Goal: Information Seeking & Learning: Learn about a topic

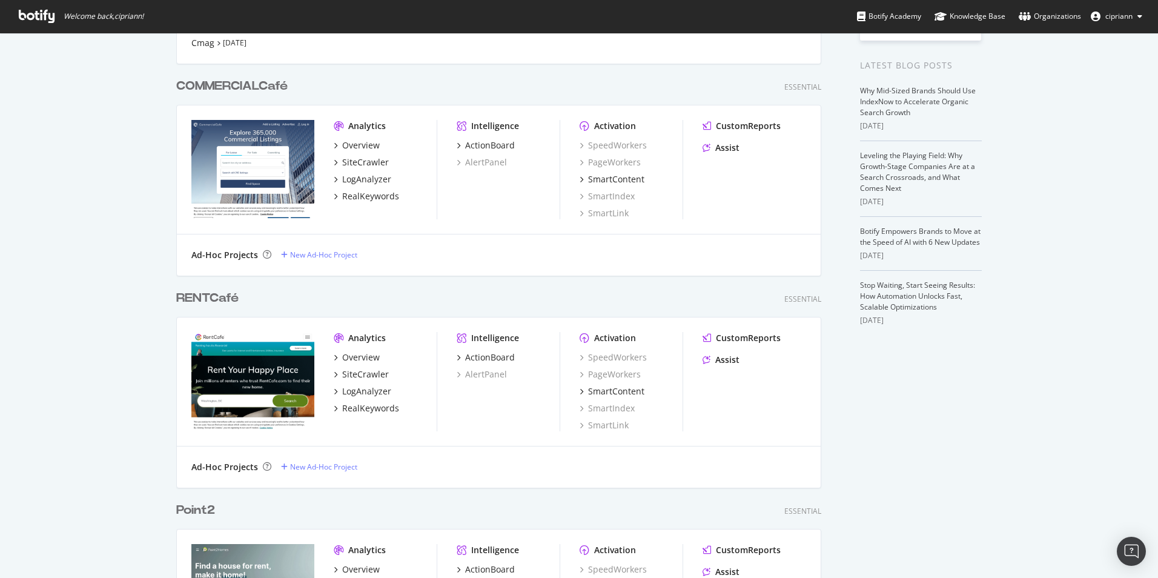
scroll to position [363, 0]
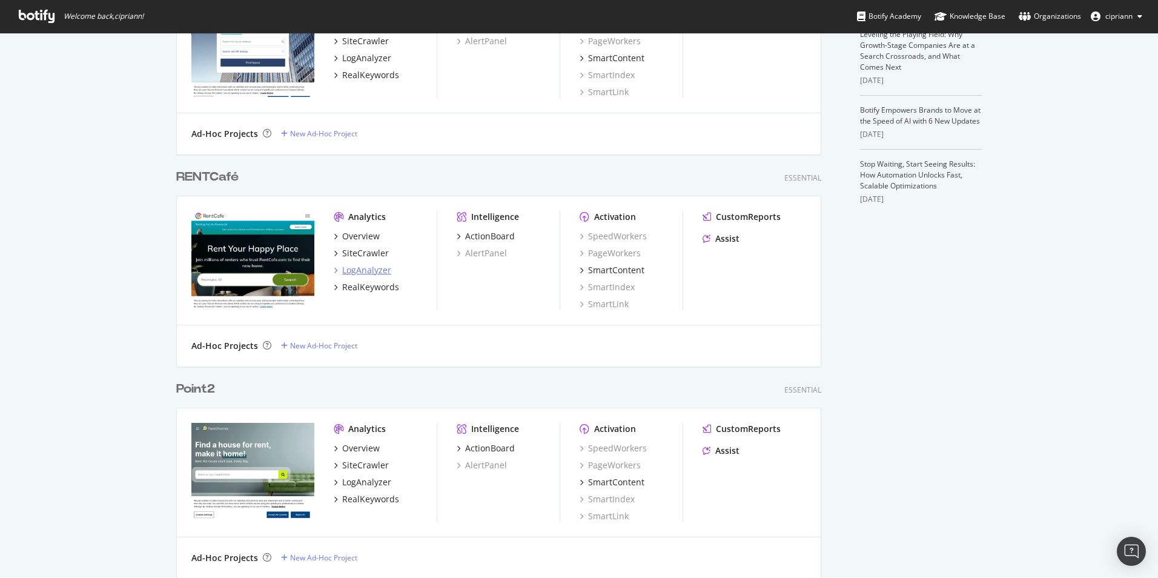
click at [355, 269] on div "LogAnalyzer" at bounding box center [366, 270] width 49 height 12
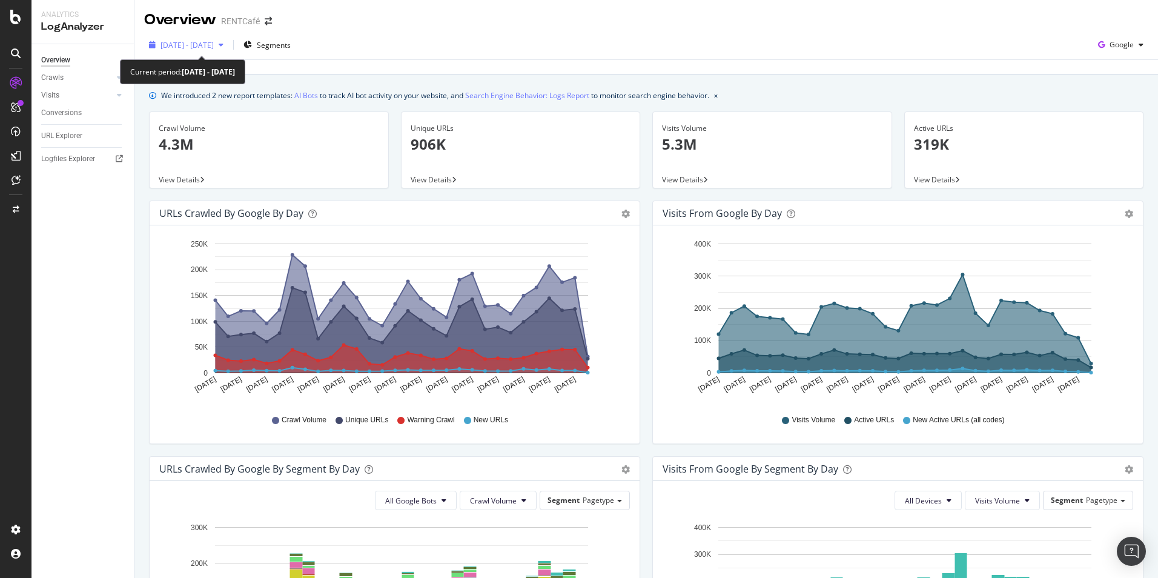
click at [179, 44] on span "[DATE] - [DATE]" at bounding box center [187, 45] width 53 height 10
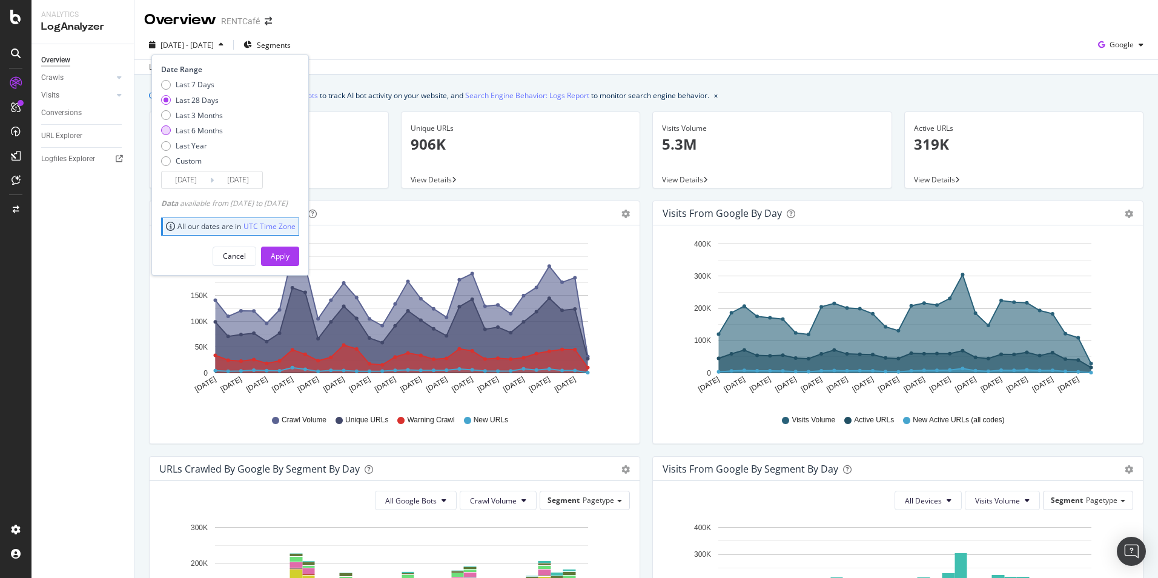
click at [194, 131] on div "Last 6 Months" at bounding box center [199, 130] width 47 height 10
click at [191, 145] on div "Last Year" at bounding box center [191, 146] width 31 height 10
type input "[DATE]"
click at [289, 254] on button "Apply" at bounding box center [280, 256] width 38 height 19
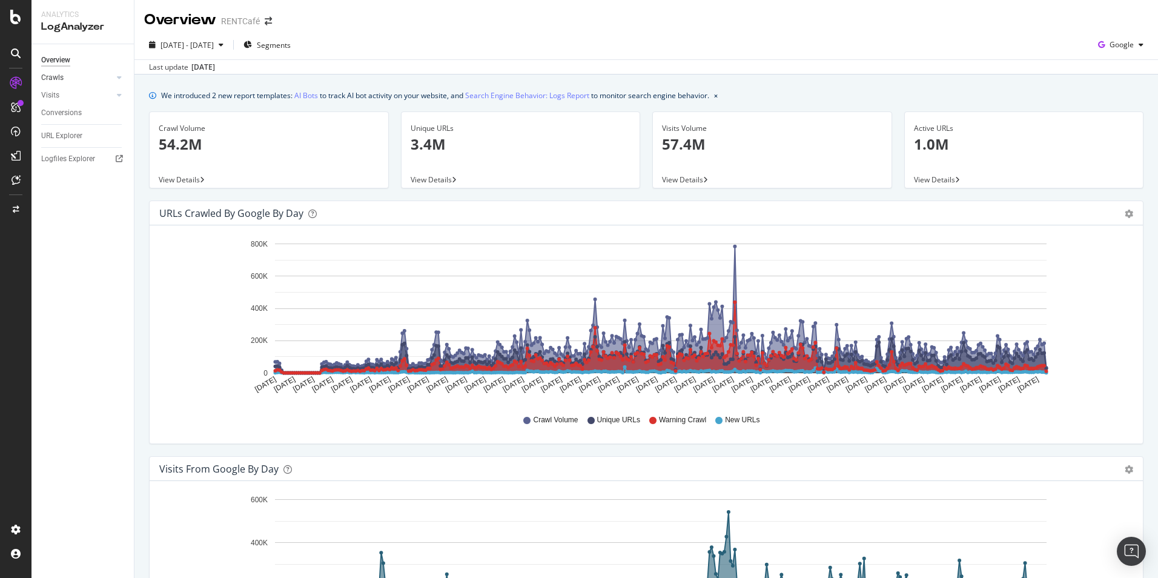
click at [92, 75] on link "Crawls" at bounding box center [77, 77] width 72 height 13
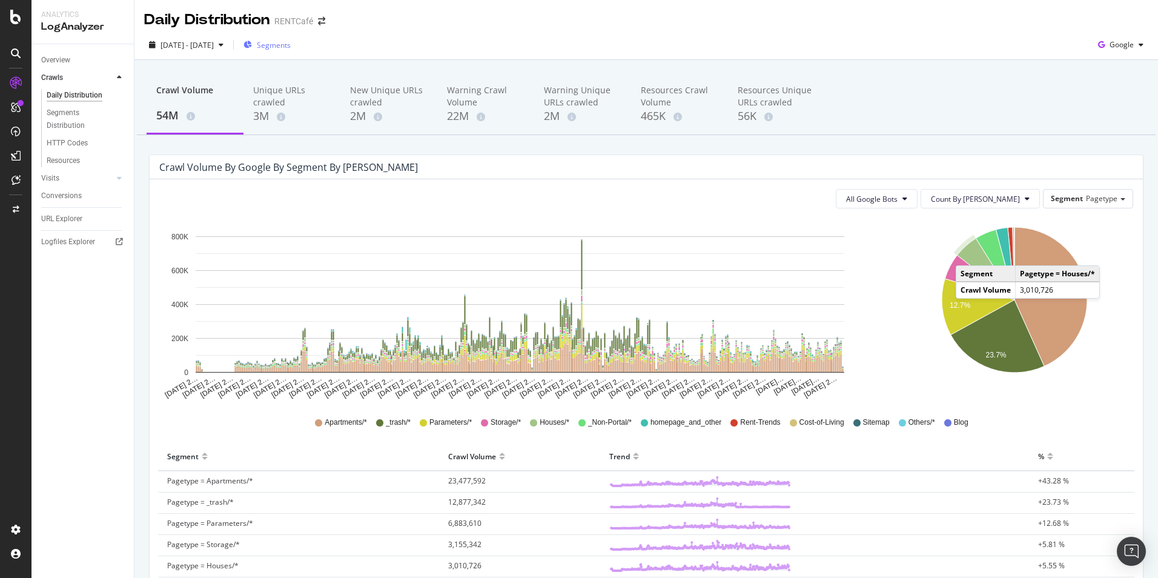
click at [291, 48] on span "Segments" at bounding box center [274, 45] width 34 height 10
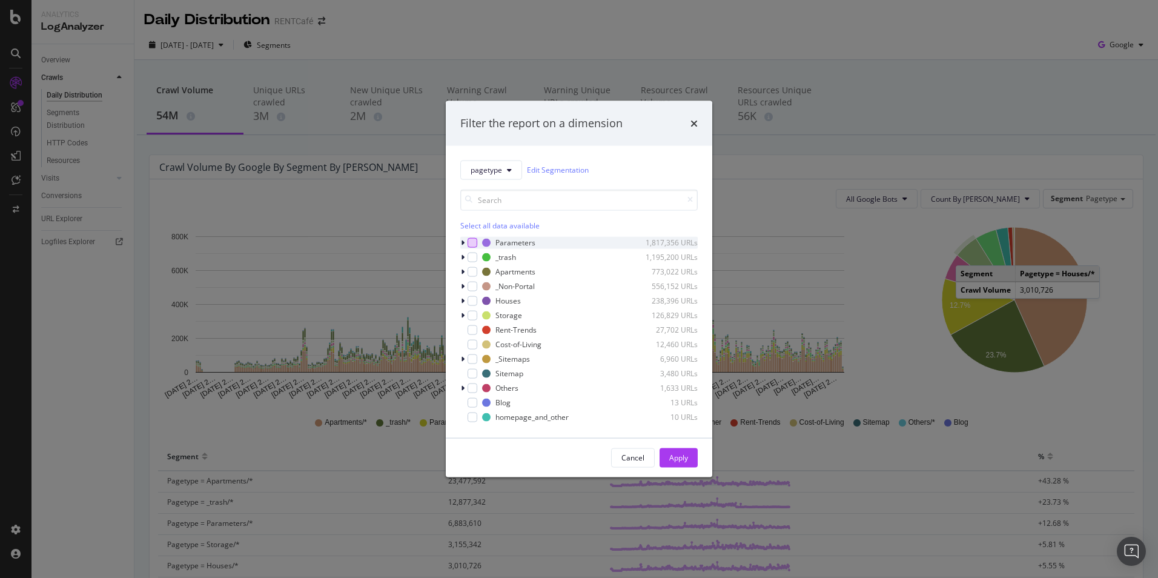
click at [474, 241] on div "modal" at bounding box center [473, 242] width 10 height 10
click at [683, 459] on div "Apply" at bounding box center [678, 457] width 19 height 10
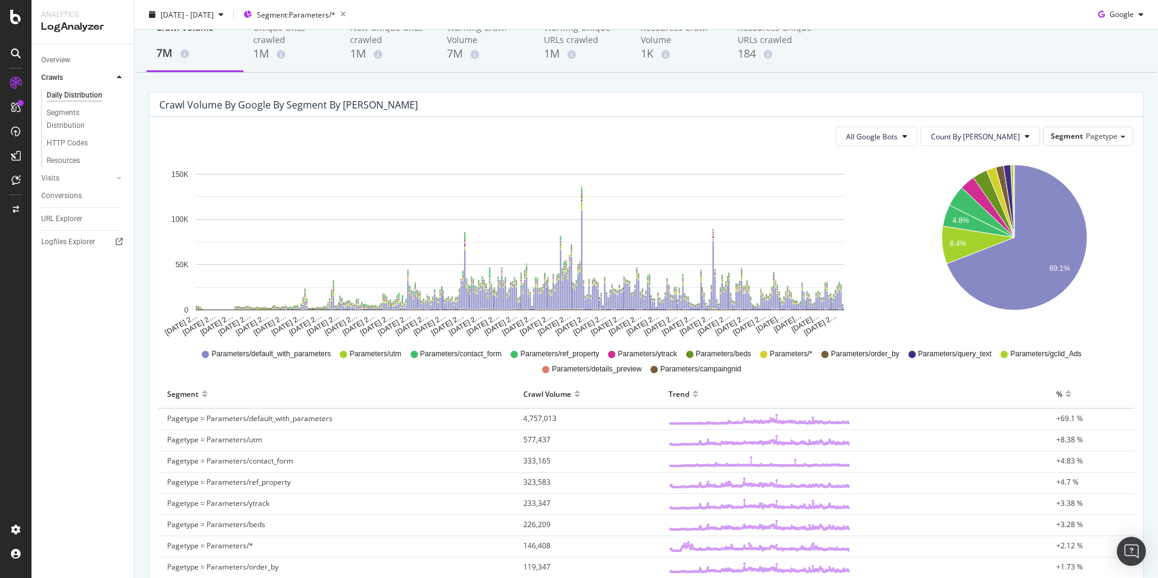
scroll to position [61, 0]
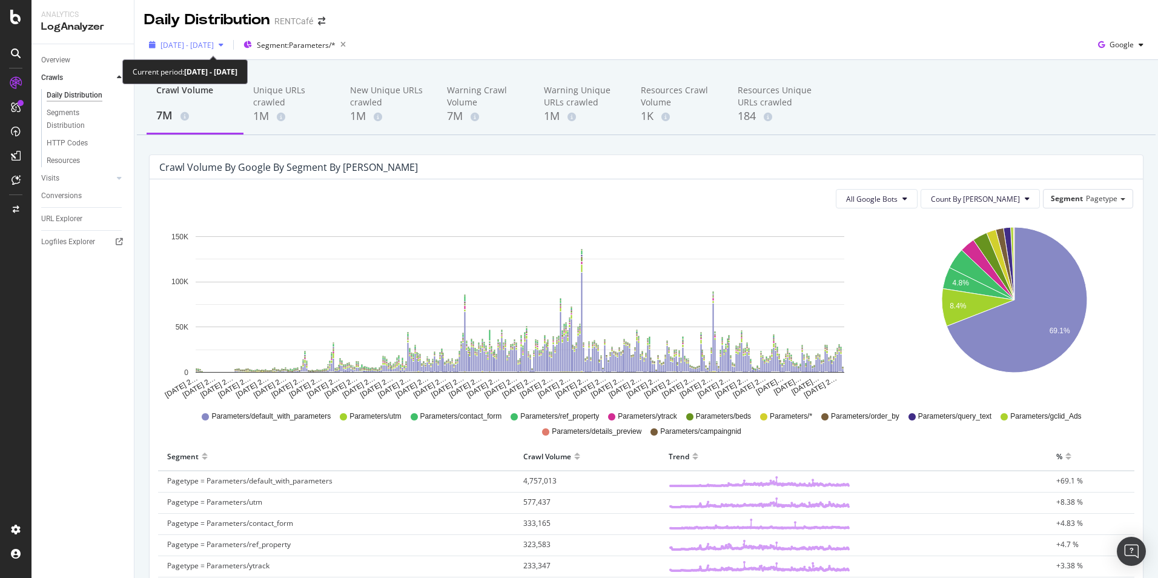
click at [214, 47] on span "[DATE] - [DATE]" at bounding box center [187, 45] width 53 height 10
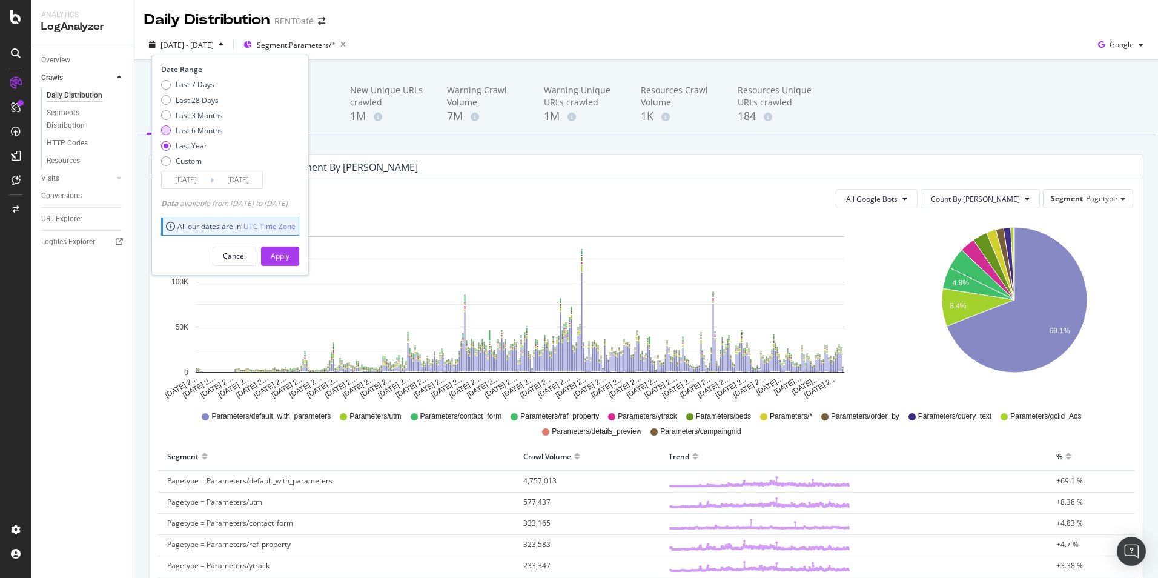
click at [178, 127] on div "Last 6 Months" at bounding box center [199, 130] width 47 height 10
type input "[DATE]"
click at [290, 254] on div "Apply" at bounding box center [280, 256] width 19 height 10
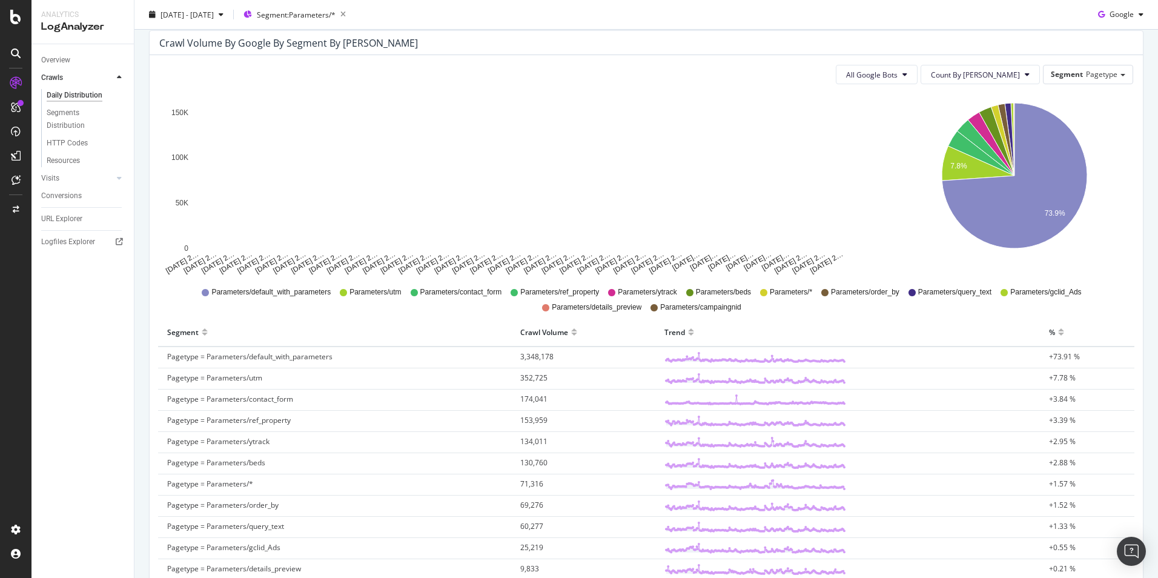
scroll to position [182, 0]
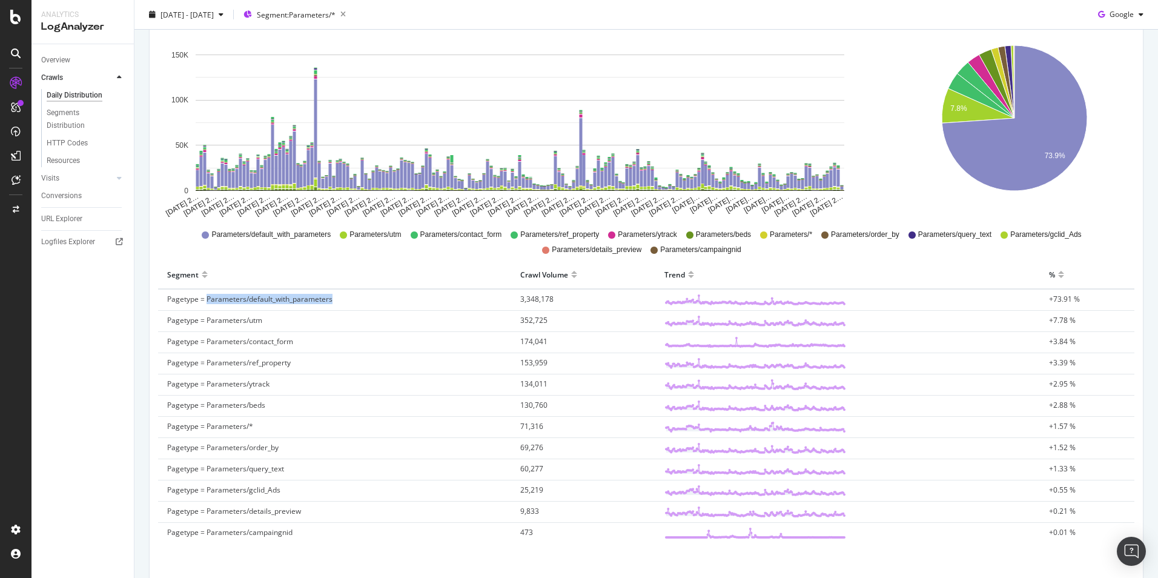
drag, startPoint x: 356, startPoint y: 296, endPoint x: 208, endPoint y: 297, distance: 148.4
click at [208, 297] on td "Pagetype = Parameters/default_with_parameters" at bounding box center [334, 300] width 353 height 22
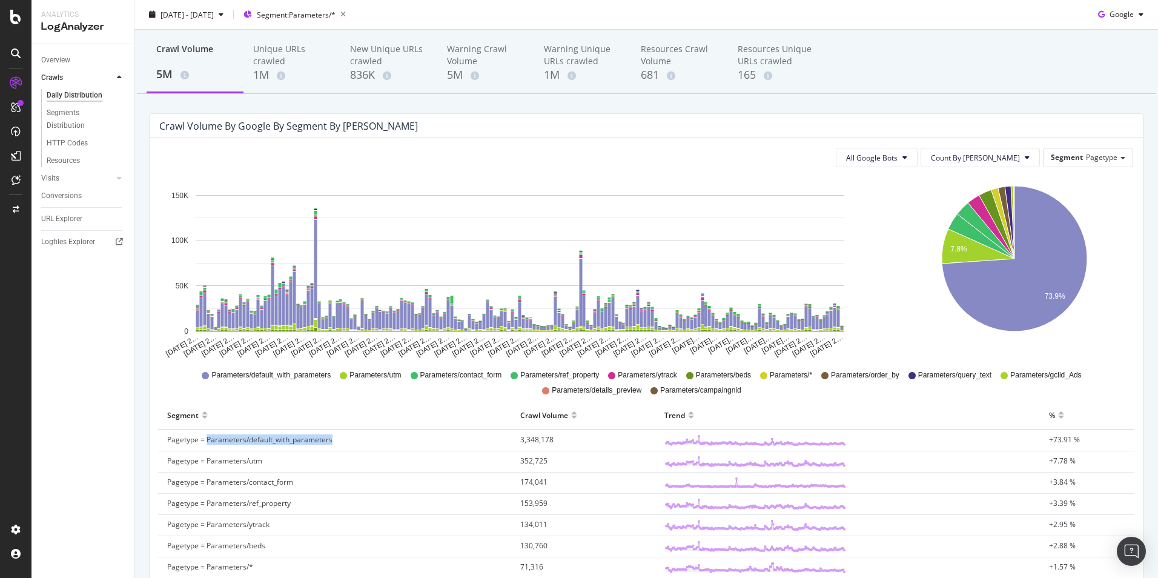
scroll to position [0, 0]
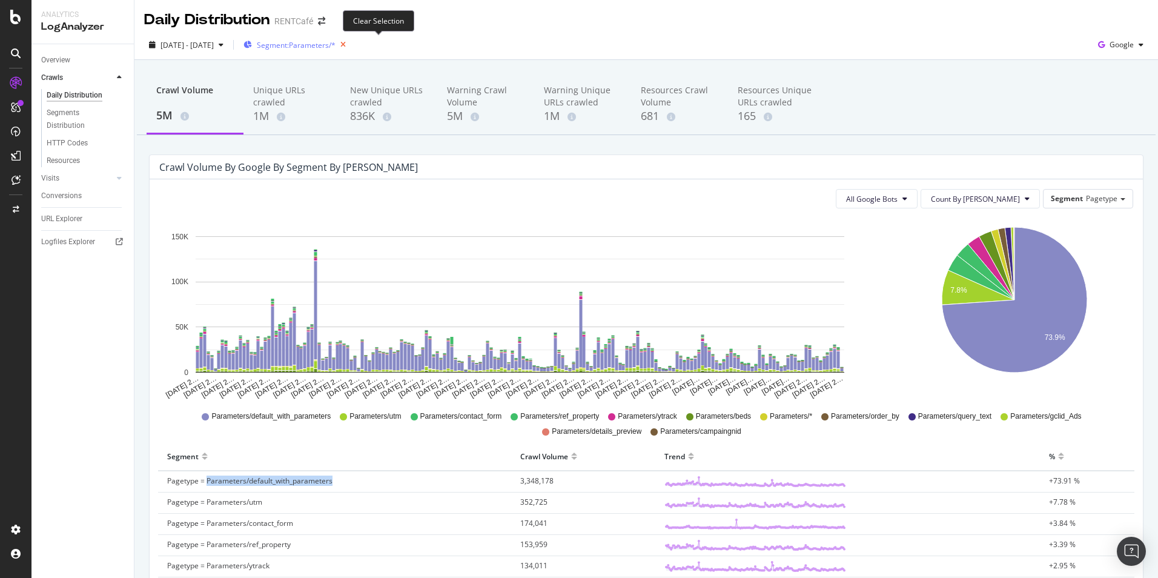
click at [351, 44] on icon "button" at bounding box center [343, 44] width 15 height 17
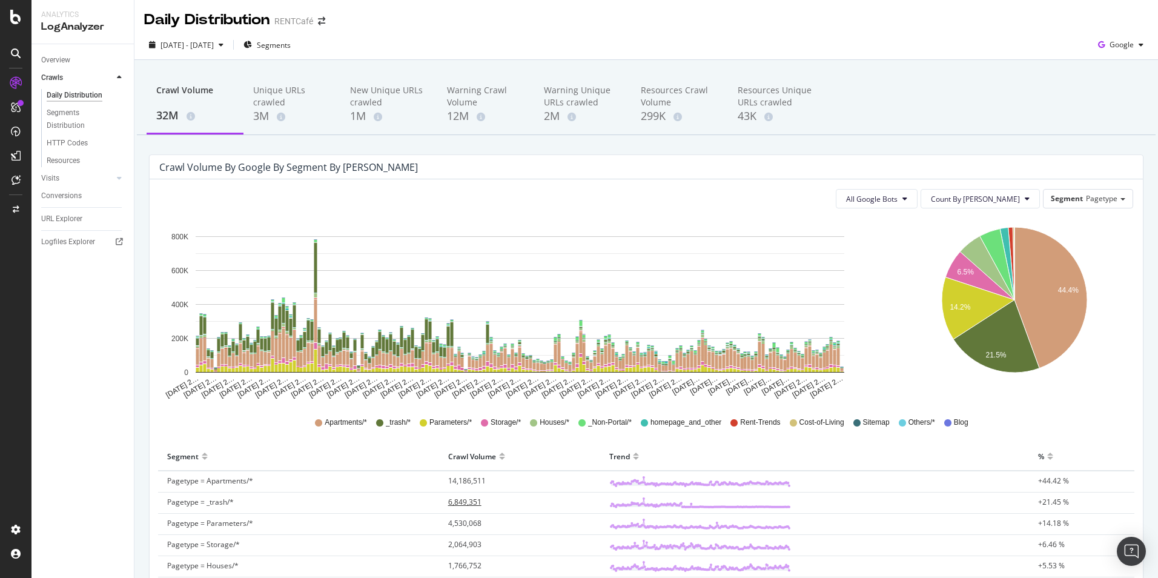
click at [454, 501] on span "6,849,351" at bounding box center [464, 502] width 33 height 10
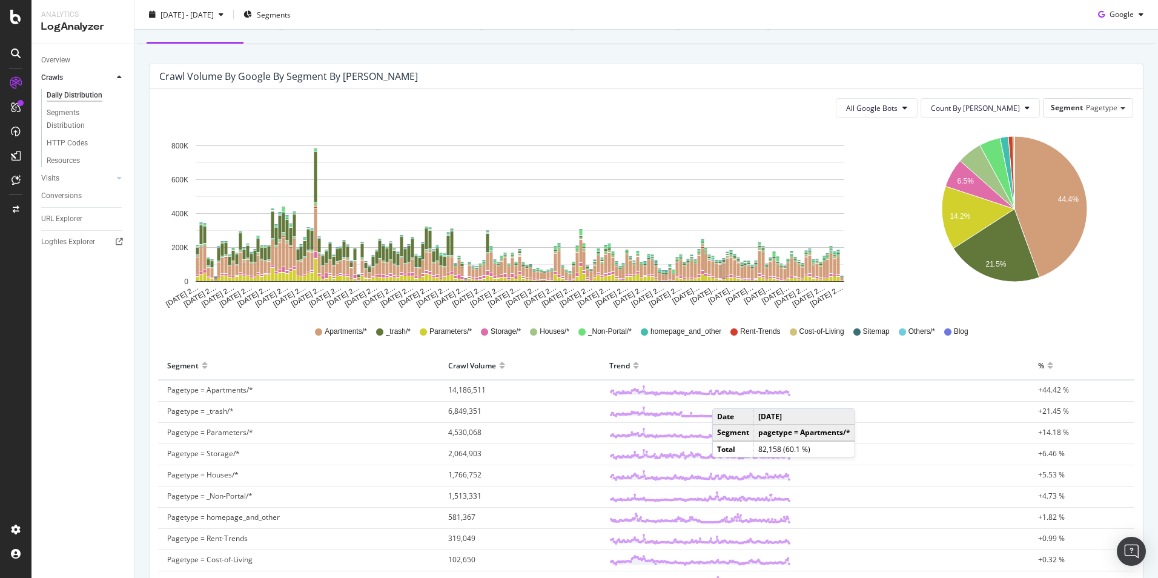
scroll to position [121, 0]
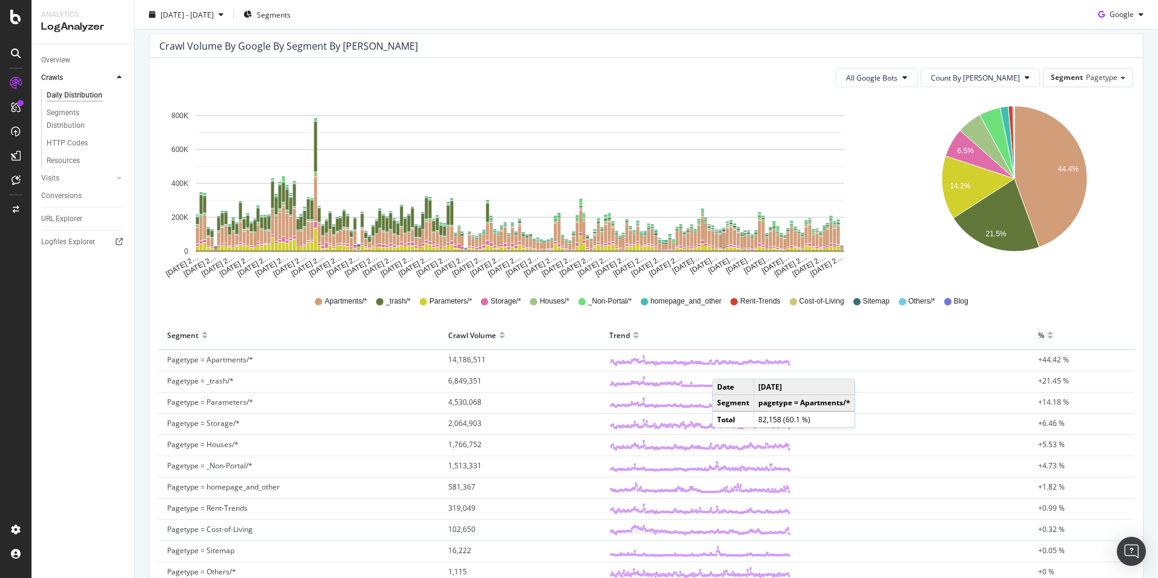
click at [1116, 308] on div "Apartments/* _trash/* Parameters/* Storage/* Houses/* _Non-Portal/* homepage_an…" at bounding box center [646, 301] width 974 height 27
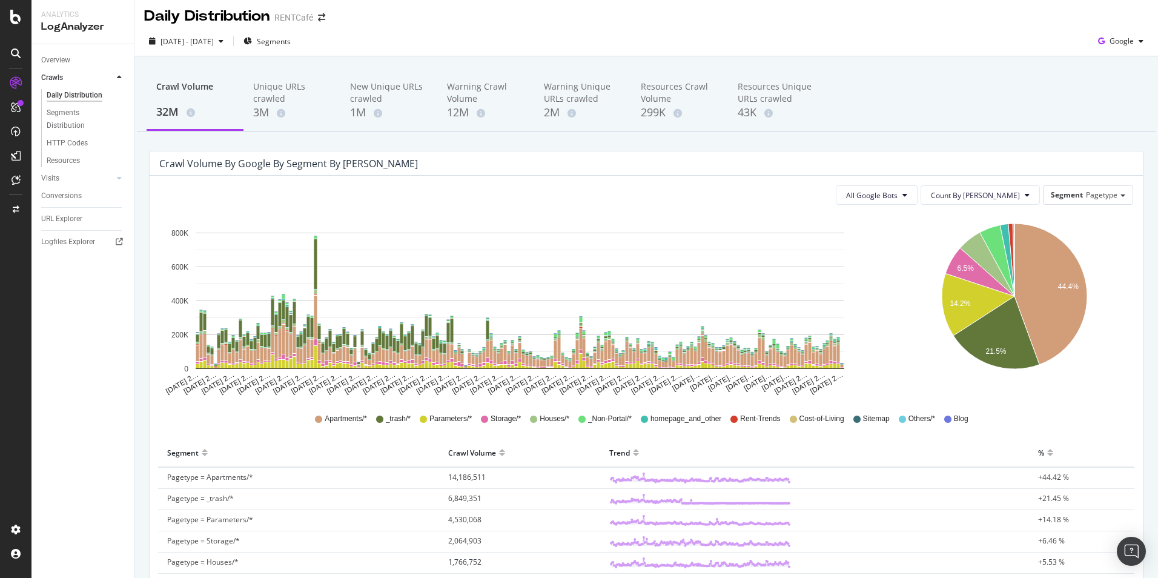
scroll to position [0, 0]
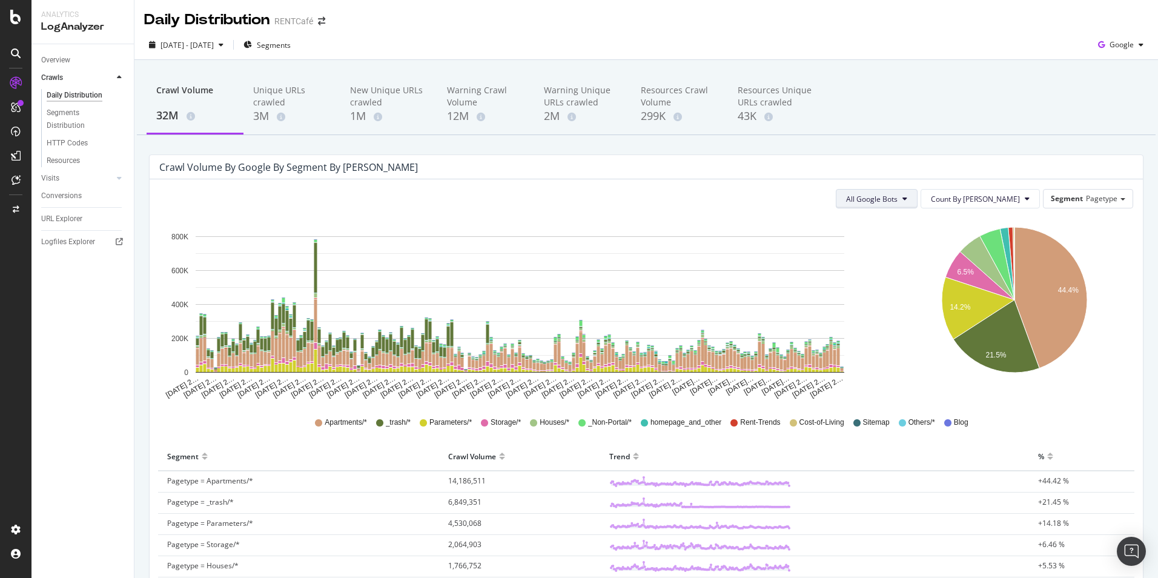
click at [918, 193] on button "All Google Bots" at bounding box center [877, 198] width 82 height 19
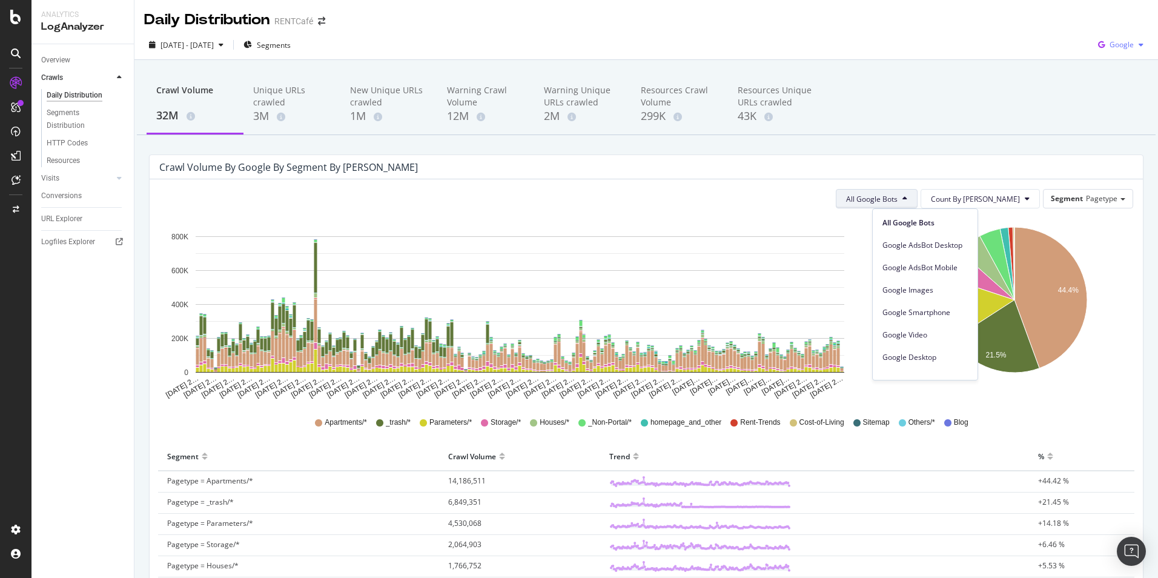
click at [1134, 45] on div "button" at bounding box center [1141, 44] width 15 height 7
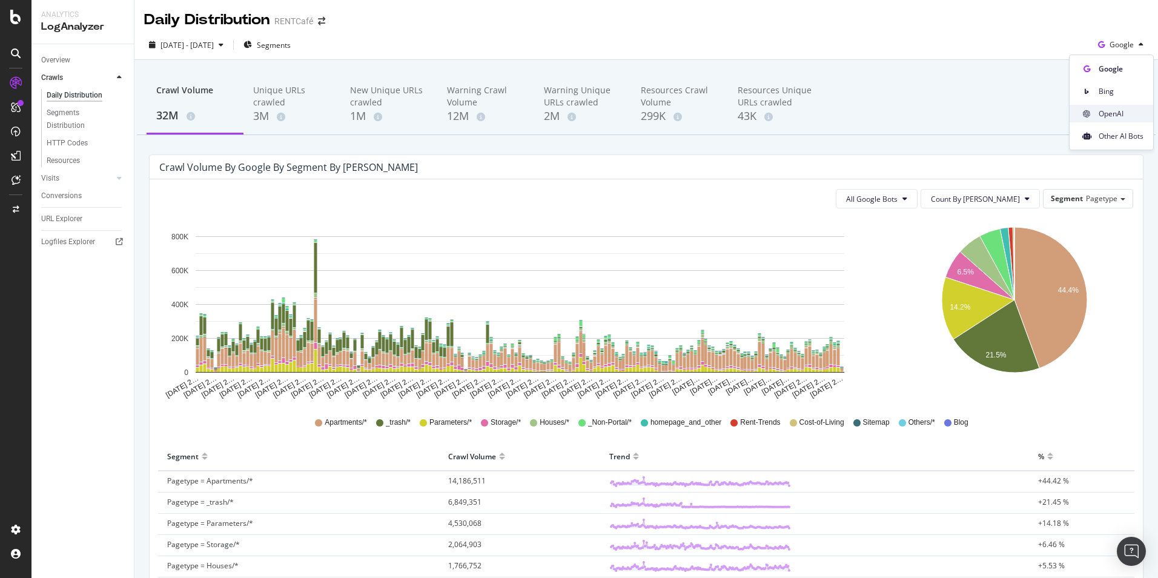
click at [1118, 114] on span "OpenAI" at bounding box center [1121, 113] width 45 height 11
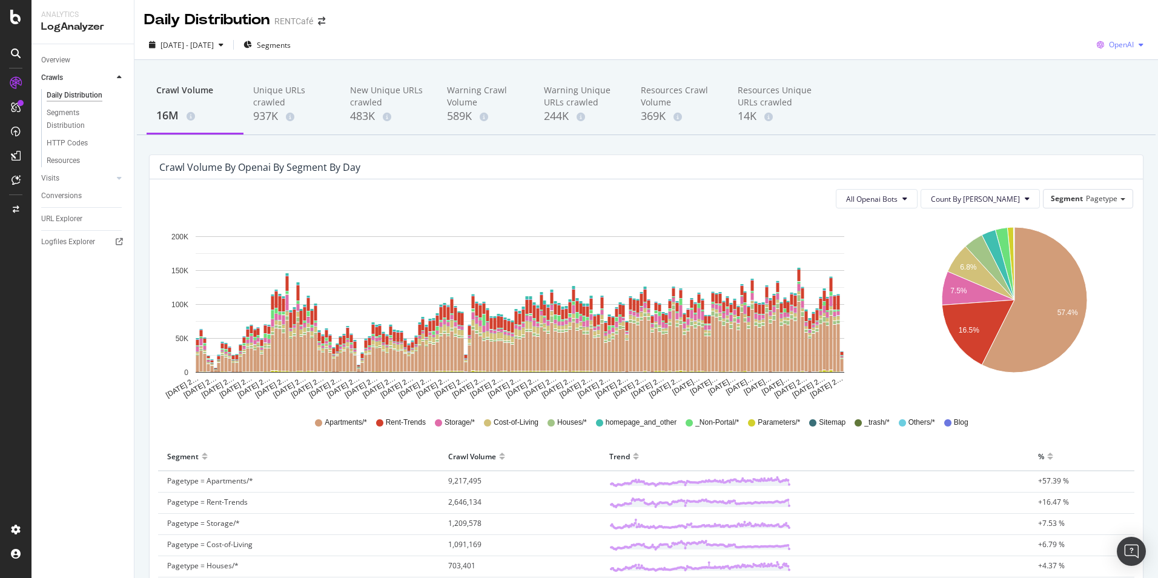
click at [1135, 42] on div "button" at bounding box center [1141, 44] width 15 height 7
click at [1113, 88] on span "Bing" at bounding box center [1120, 91] width 45 height 11
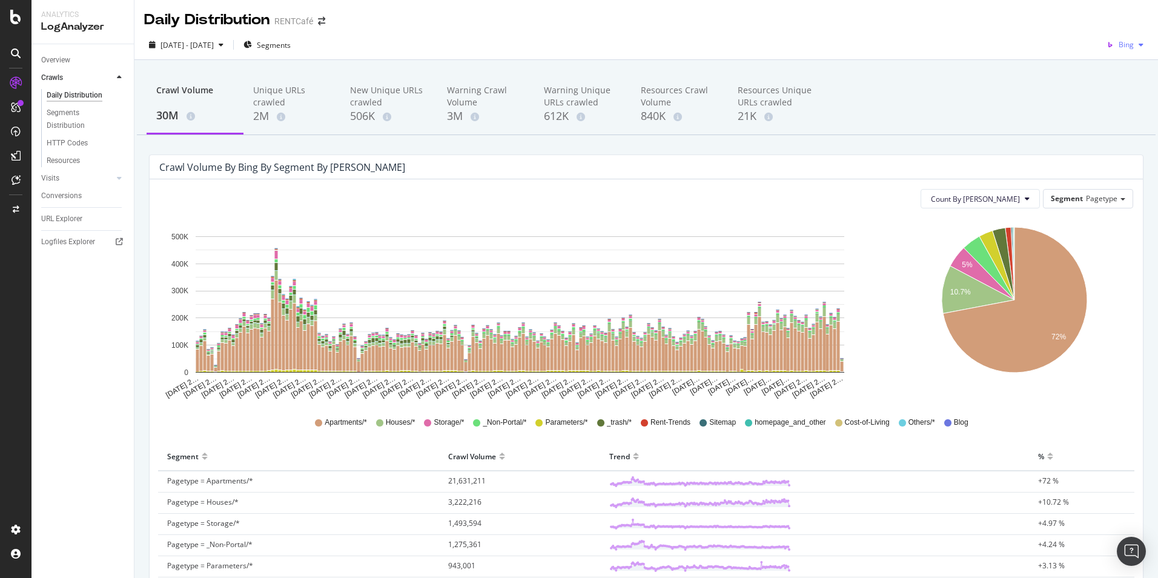
click at [1139, 44] on icon "button" at bounding box center [1141, 44] width 5 height 7
click at [1113, 67] on span "Google" at bounding box center [1121, 69] width 45 height 11
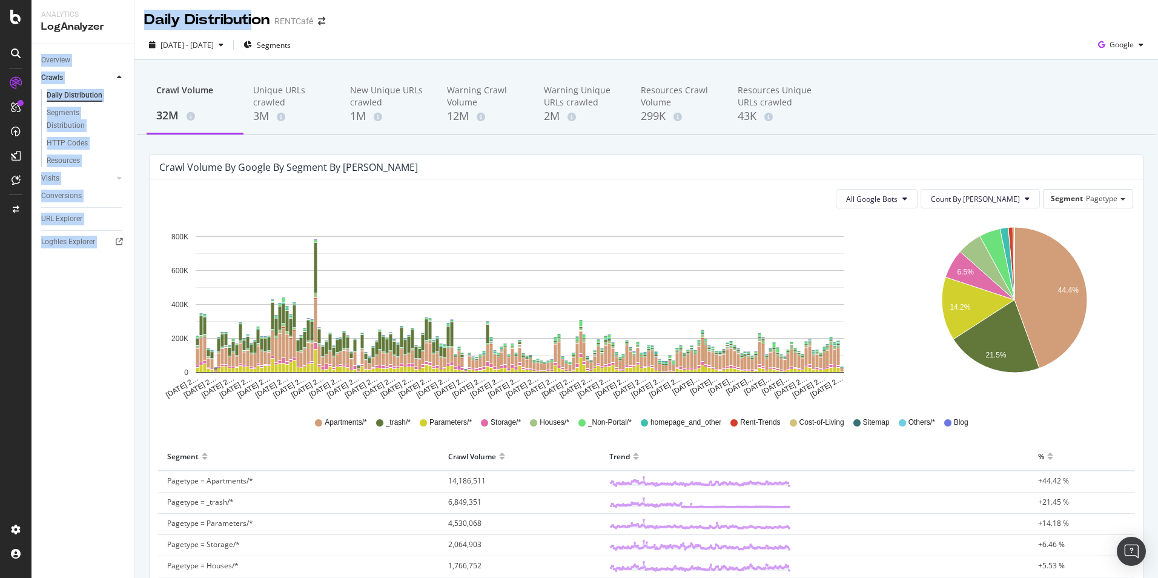
drag, startPoint x: 132, startPoint y: 36, endPoint x: 254, endPoint y: 22, distance: 123.1
click at [254, 22] on div "Analytics LogAnalyzer Overview Crawls Daily Distribution Segments Distribution …" at bounding box center [594, 289] width 1127 height 578
drag, startPoint x: 254, startPoint y: 22, endPoint x: 356, endPoint y: 42, distance: 103.6
click at [402, 36] on div "2025 Feb. 12th - Aug. 11th Segments Google" at bounding box center [646, 47] width 1024 height 24
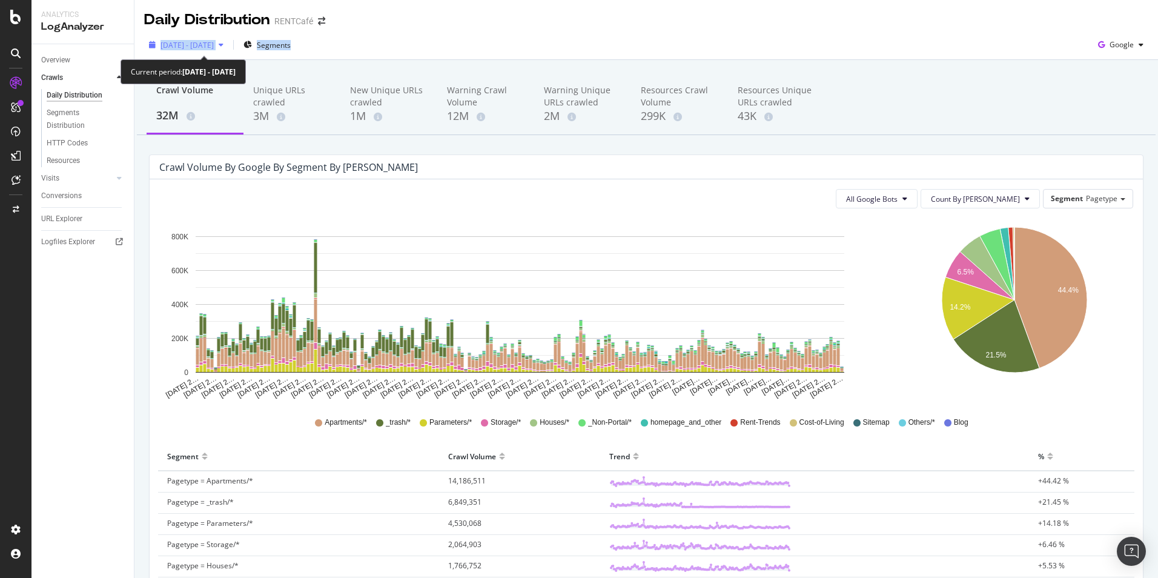
drag, startPoint x: 381, startPoint y: 44, endPoint x: 153, endPoint y: 41, distance: 228.4
click at [153, 41] on div "2025 Feb. 12th - Aug. 11th Segments Google" at bounding box center [646, 47] width 1024 height 24
copy div "2025 Feb. 12th - Aug. 11th Segments"
click at [291, 47] on span "Segments" at bounding box center [274, 45] width 34 height 10
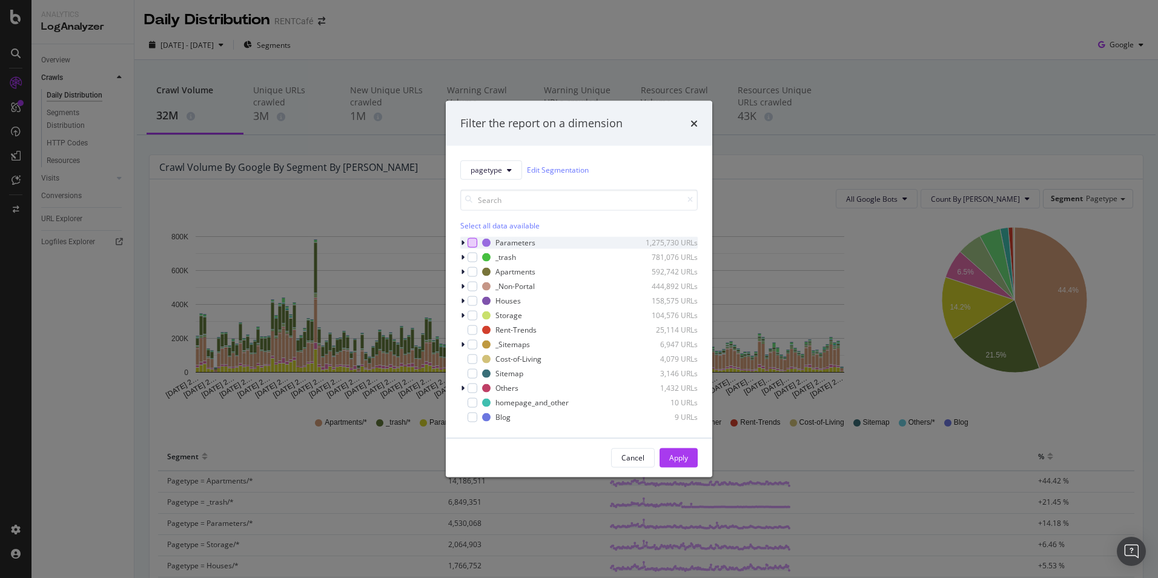
click at [469, 247] on div "modal" at bounding box center [473, 242] width 10 height 10
click at [685, 460] on div "Apply" at bounding box center [678, 457] width 19 height 10
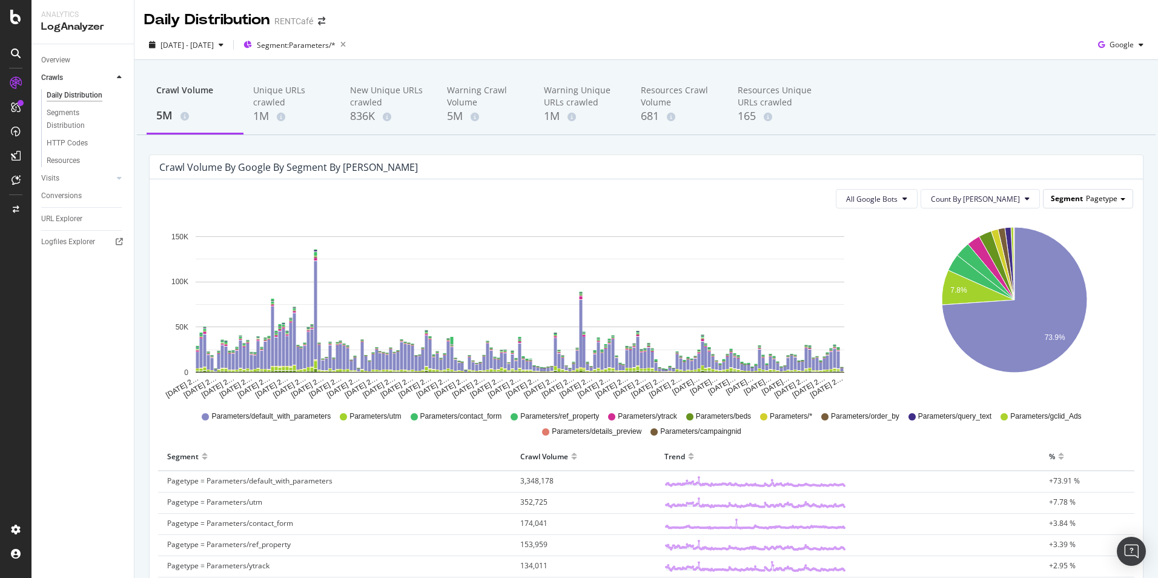
click at [1094, 201] on span "Pagetype" at bounding box center [1101, 198] width 31 height 10
click at [1062, 134] on div "Crawl Volume 5M Unique URLs crawled 1M New Unique URLs crawled 836K Warning Cra…" at bounding box center [646, 104] width 1019 height 61
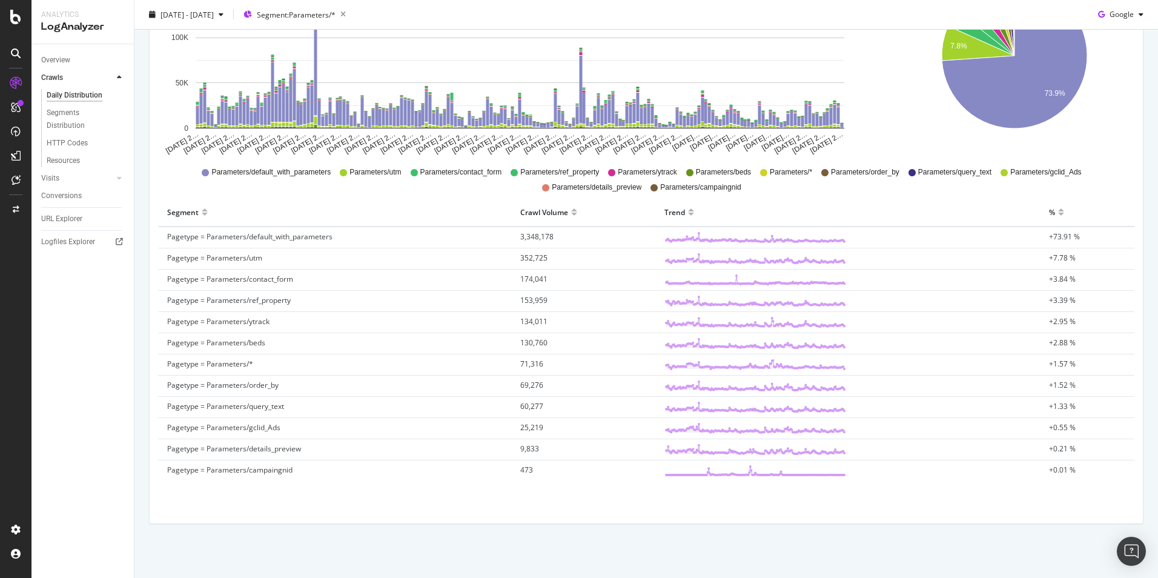
scroll to position [245, 0]
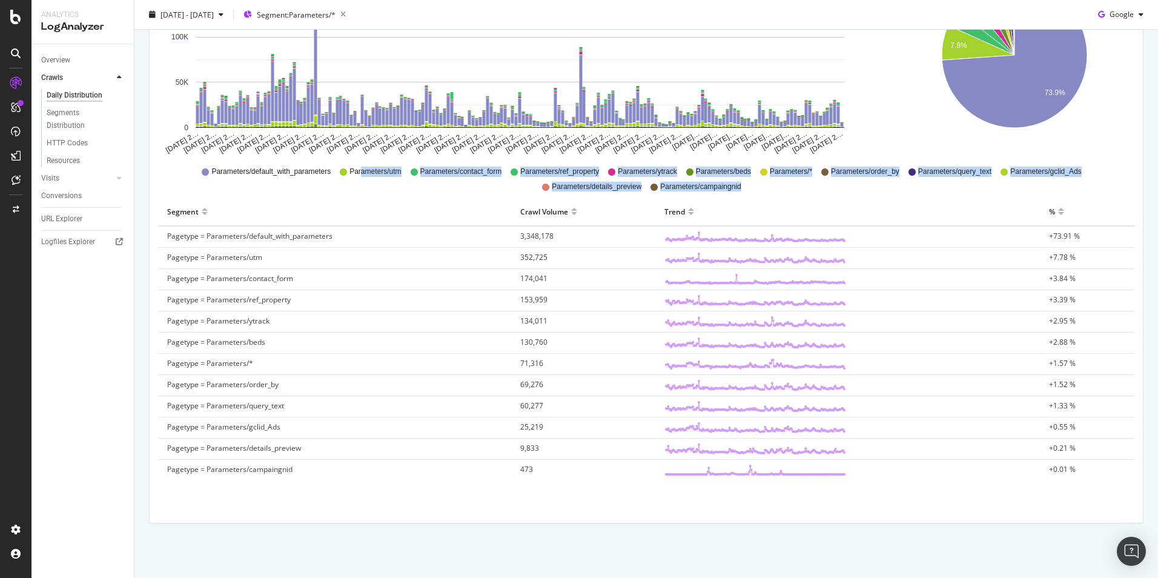
drag, startPoint x: 204, startPoint y: 210, endPoint x: 357, endPoint y: 184, distance: 155.3
click at [357, 184] on div "Feb 12 2… Feb 17 2… Feb 22 2… Feb 27 2… Mar 04 2… Mar 09 2… Mar 14 2… Mar 19 2……" at bounding box center [646, 232] width 974 height 519
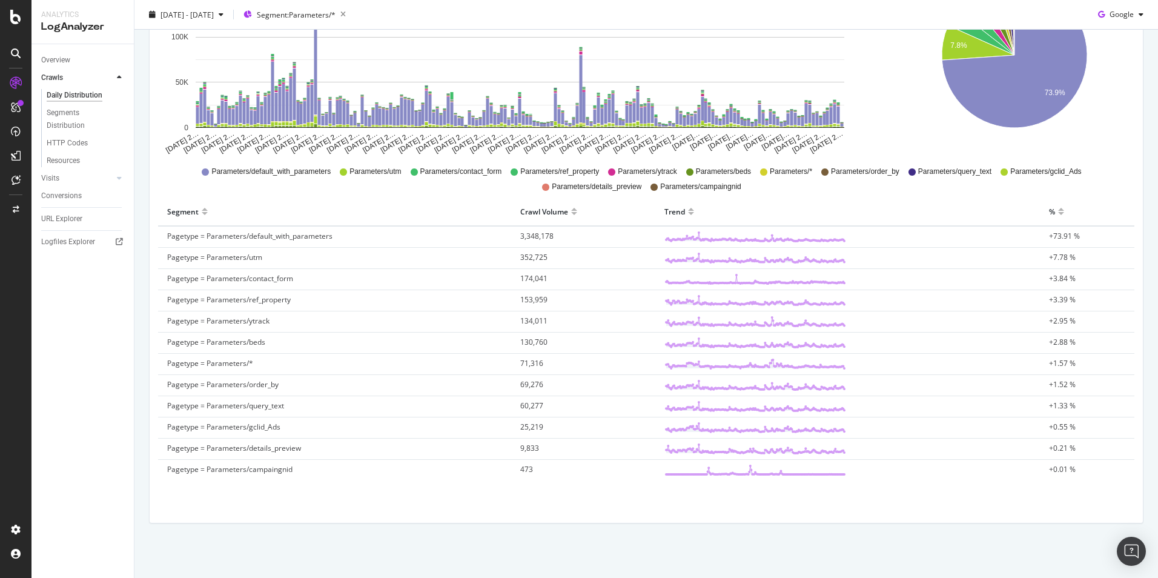
drag, startPoint x: 357, startPoint y: 184, endPoint x: 383, endPoint y: 204, distance: 33.3
click at [383, 204] on div "Segment" at bounding box center [334, 211] width 335 height 19
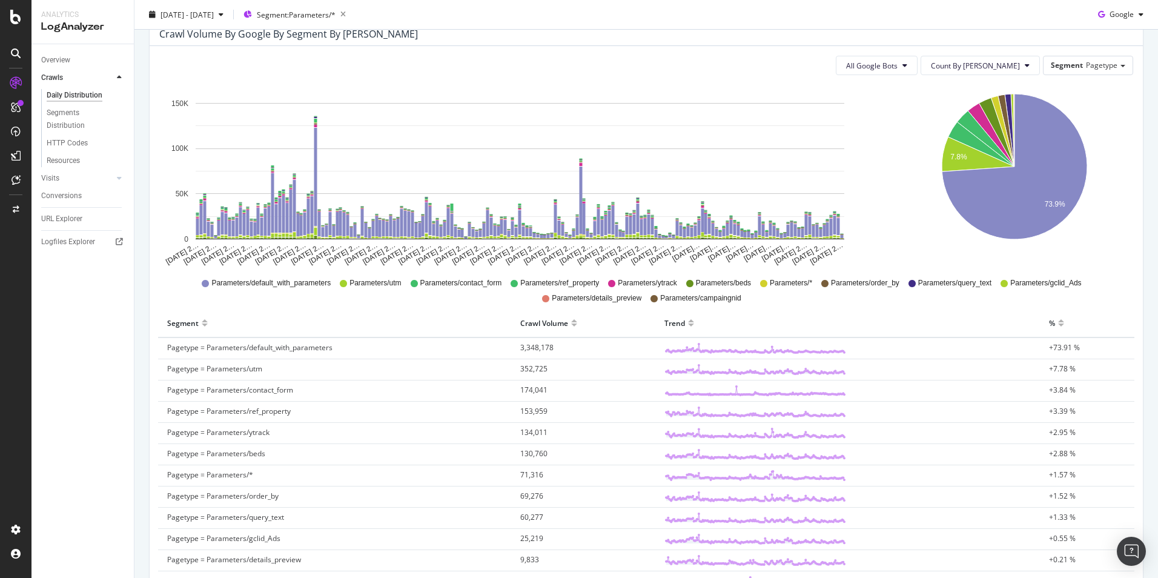
scroll to position [0, 0]
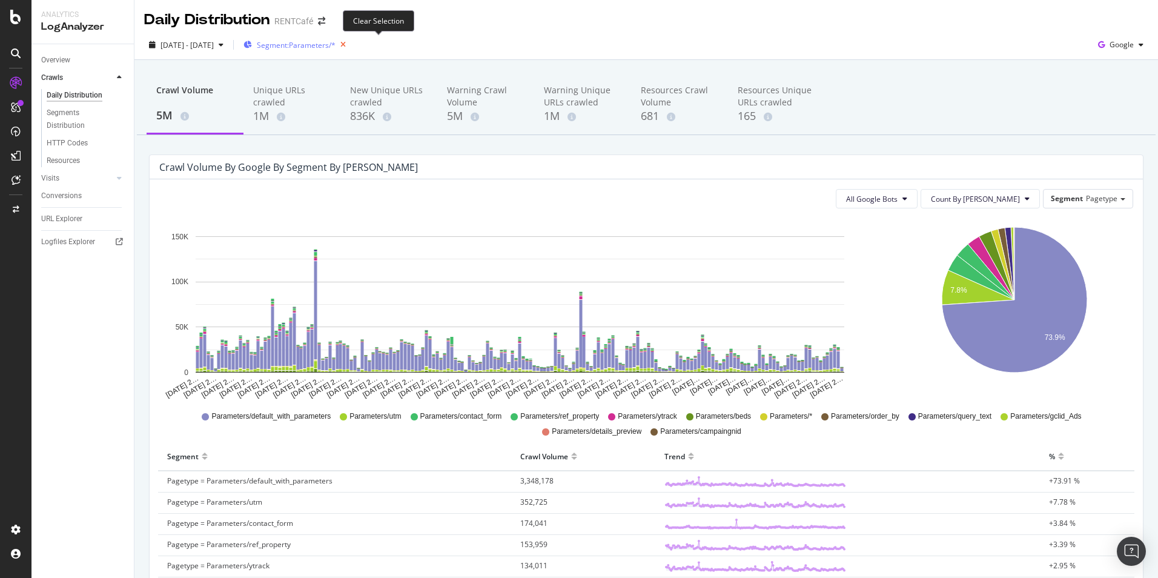
click at [351, 42] on icon "button" at bounding box center [343, 44] width 15 height 17
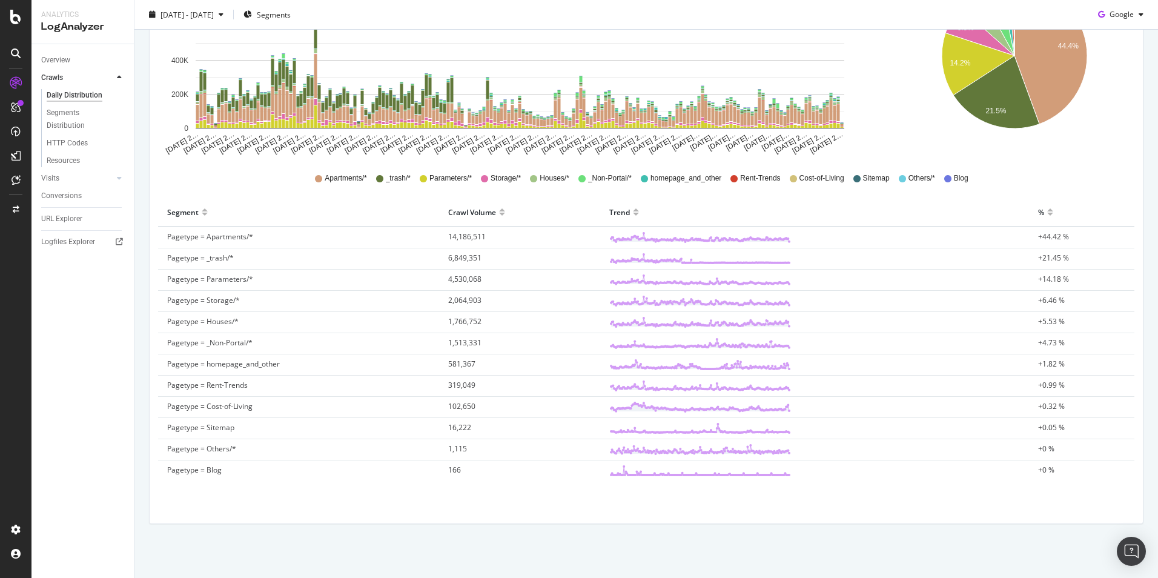
scroll to position [245, 0]
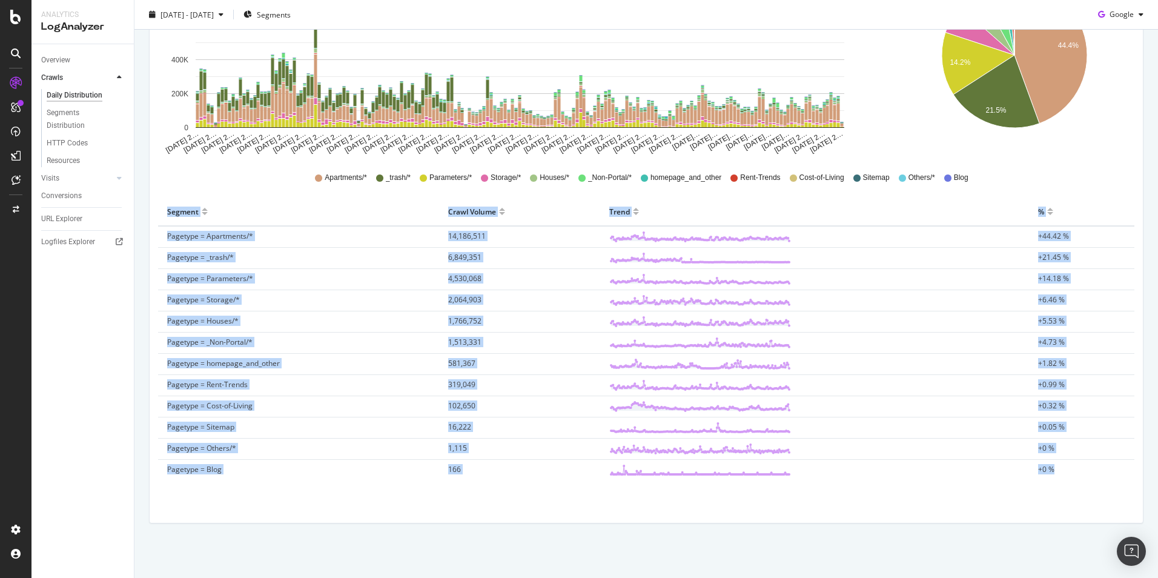
click at [1052, 467] on table "Segment Crawl Volume Trend % Pagetype = Apartments/* 14,186,511 +44.42 % Pagety…" at bounding box center [646, 338] width 976 height 283
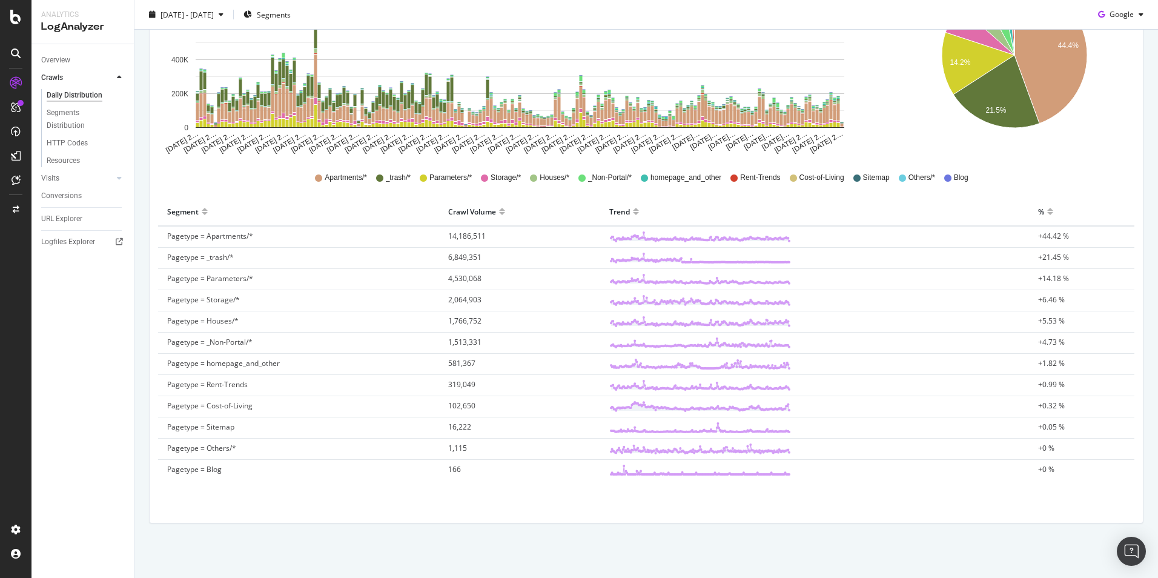
click at [217, 511] on div "All Google Bots Count By Day Segment Pagetype Hold CTRL while clicking to filte…" at bounding box center [646, 229] width 993 height 588
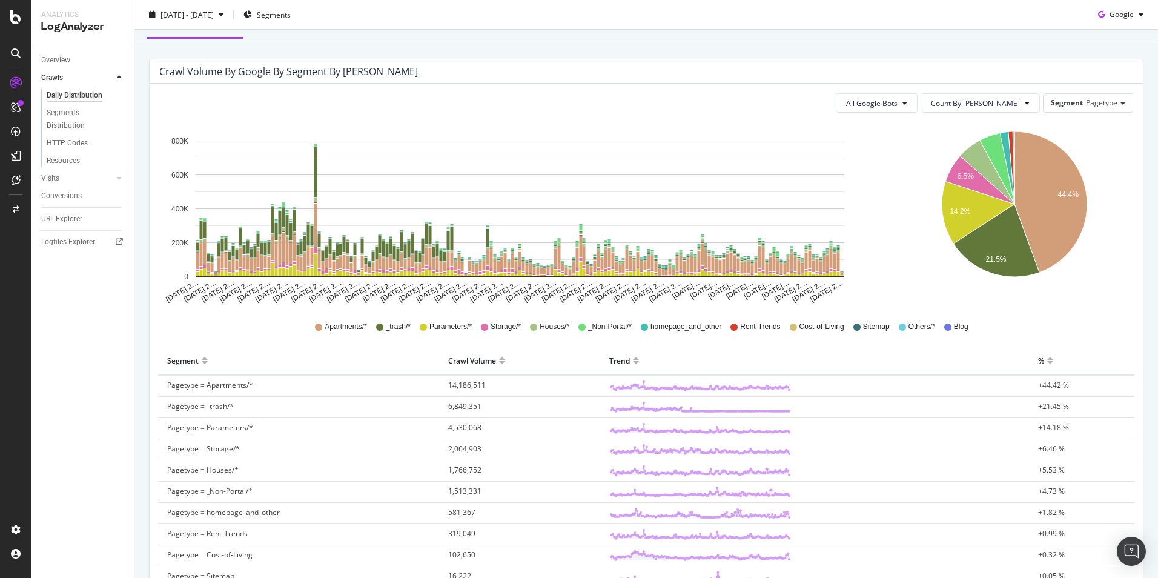
scroll to position [94, 0]
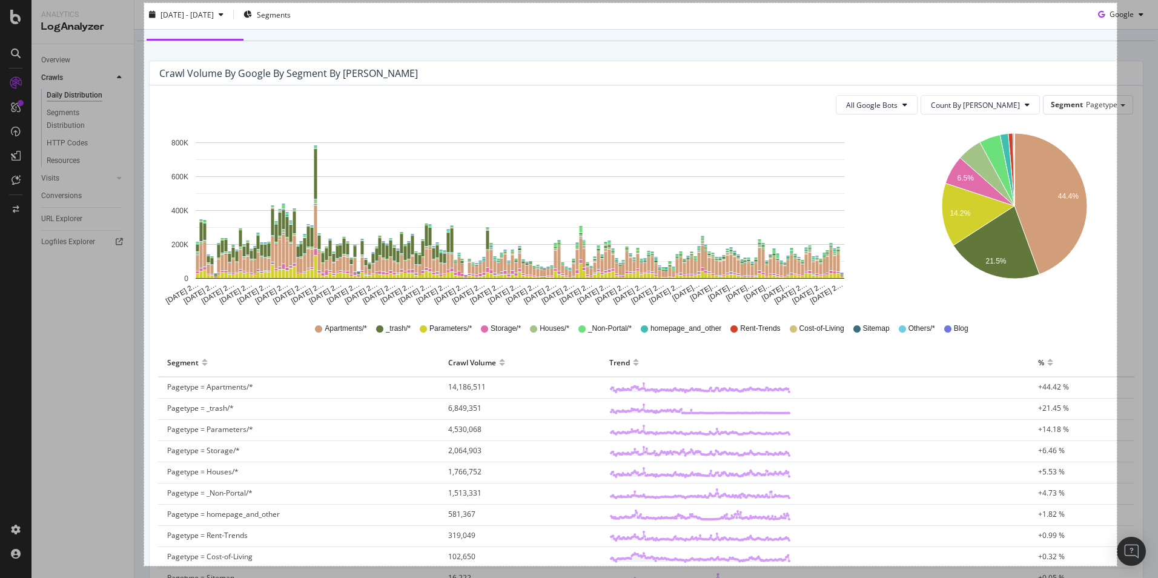
drag, startPoint x: 144, startPoint y: 4, endPoint x: 1117, endPoint y: 566, distance: 1123.2
click at [1117, 566] on div "1606 X 929" at bounding box center [579, 289] width 1158 height 578
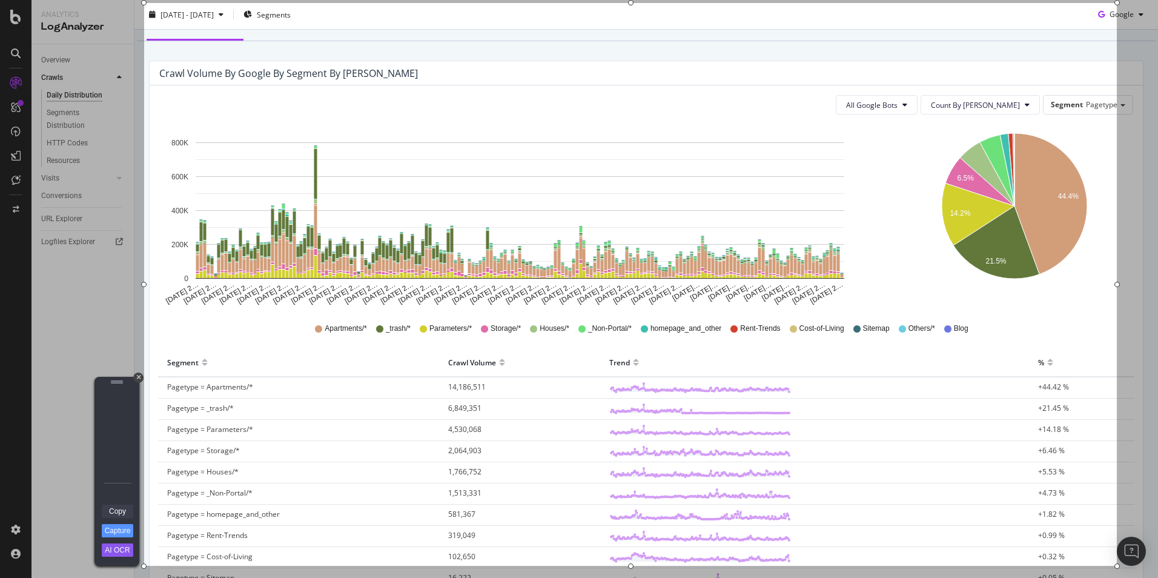
click at [124, 512] on link "Copy" at bounding box center [117, 511] width 31 height 13
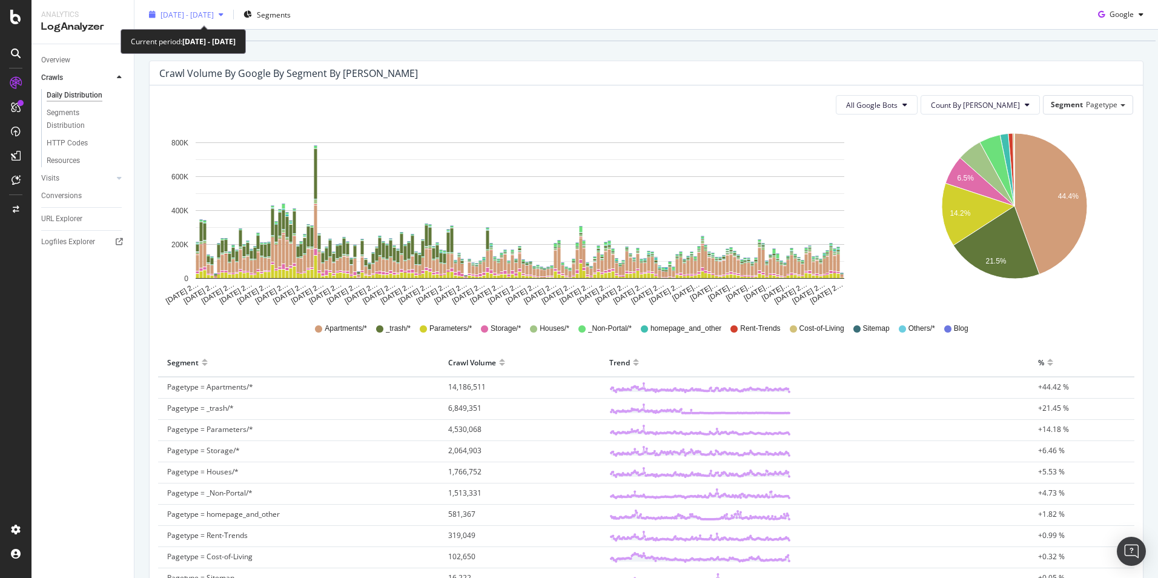
scroll to position [88, 0]
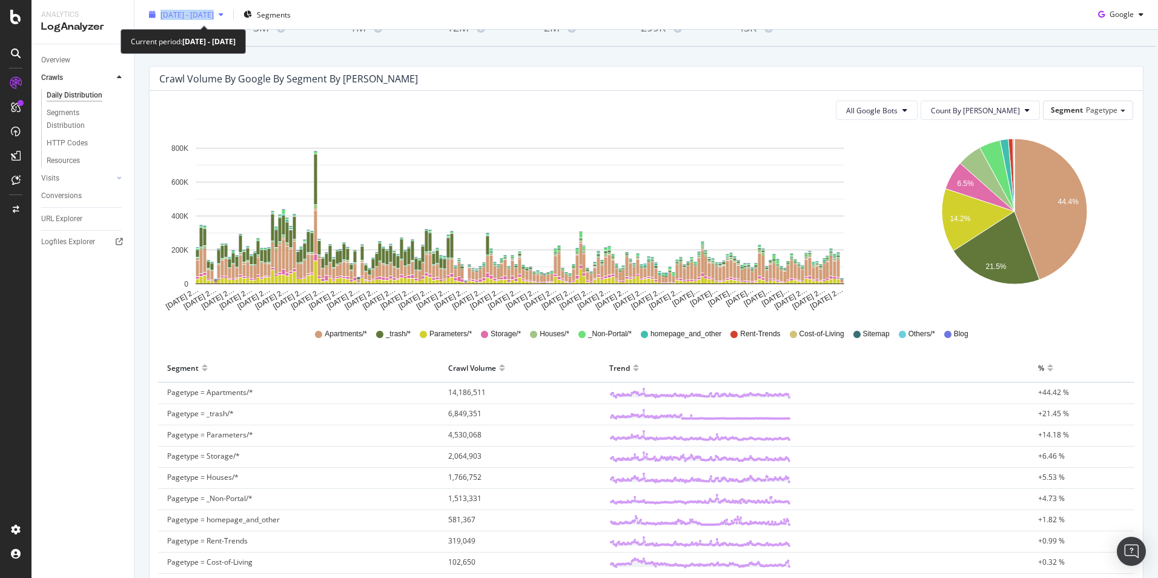
drag, startPoint x: 145, startPoint y: 1, endPoint x: 262, endPoint y: 16, distance: 117.3
click at [262, 16] on div "2025 Feb. 12th - Aug. 11th Segments Google" at bounding box center [646, 15] width 1024 height 30
copy div "2025 Feb. 12th - Aug. 11th"
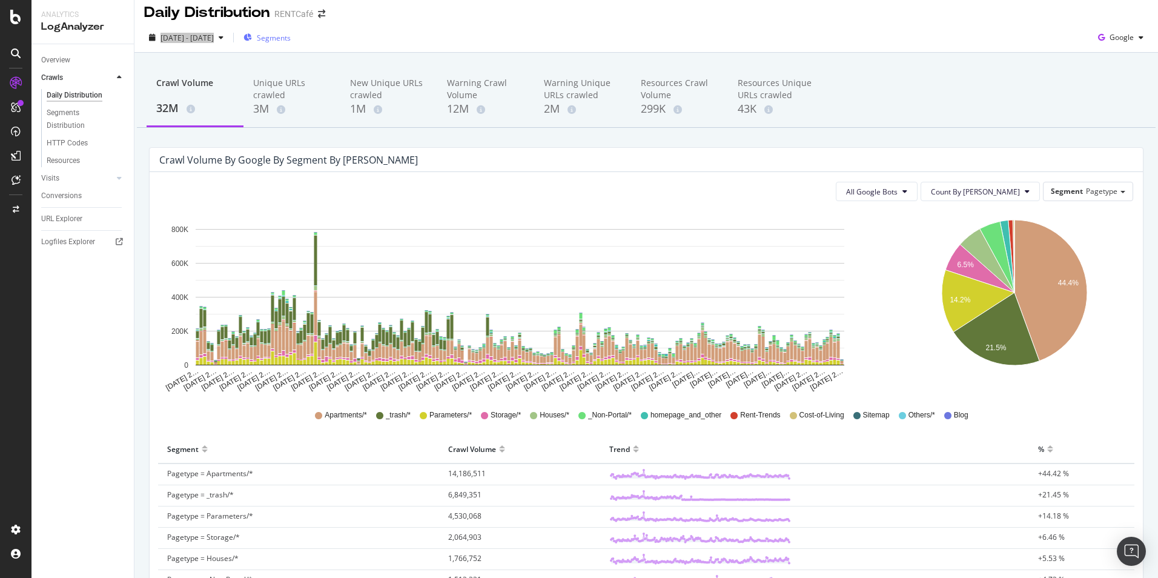
scroll to position [0, 0]
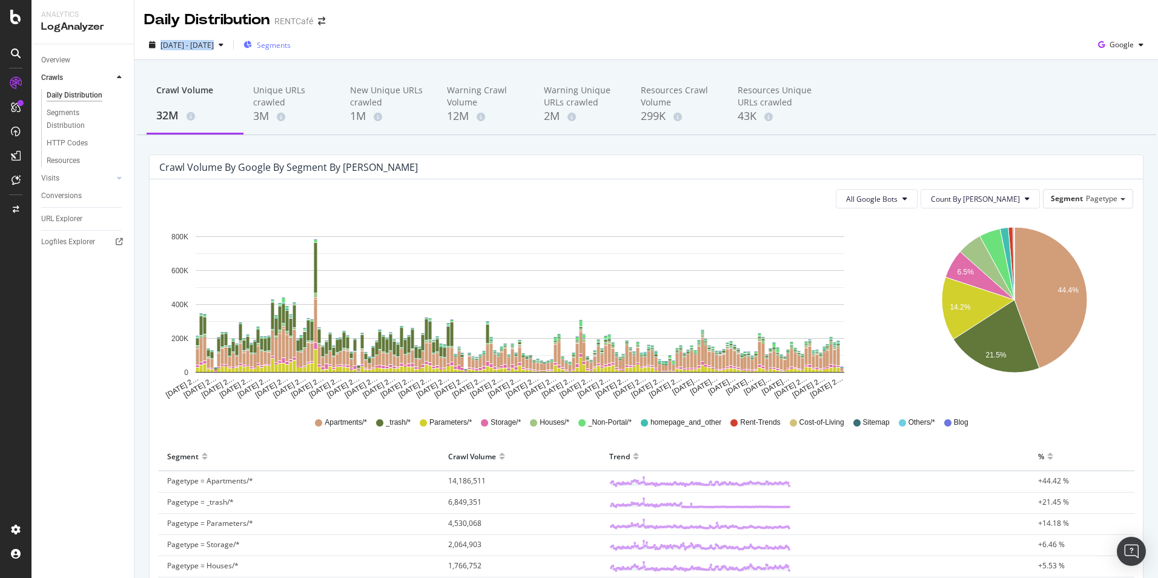
click at [291, 44] on span "Segments" at bounding box center [274, 45] width 34 height 10
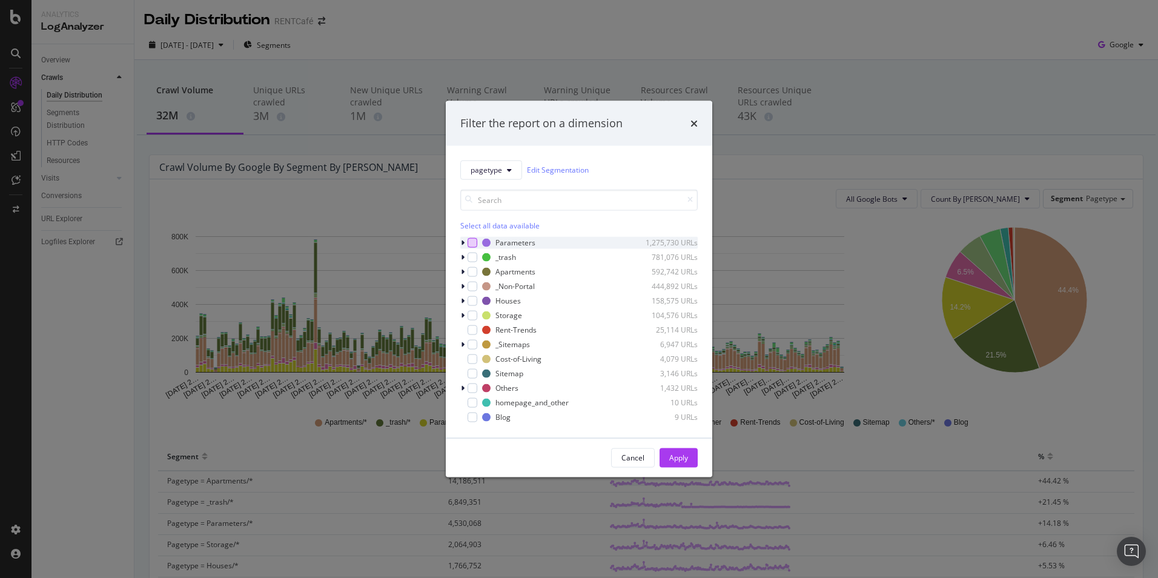
click at [469, 242] on div "modal" at bounding box center [473, 242] width 10 height 10
click at [678, 459] on div "Apply" at bounding box center [678, 457] width 19 height 10
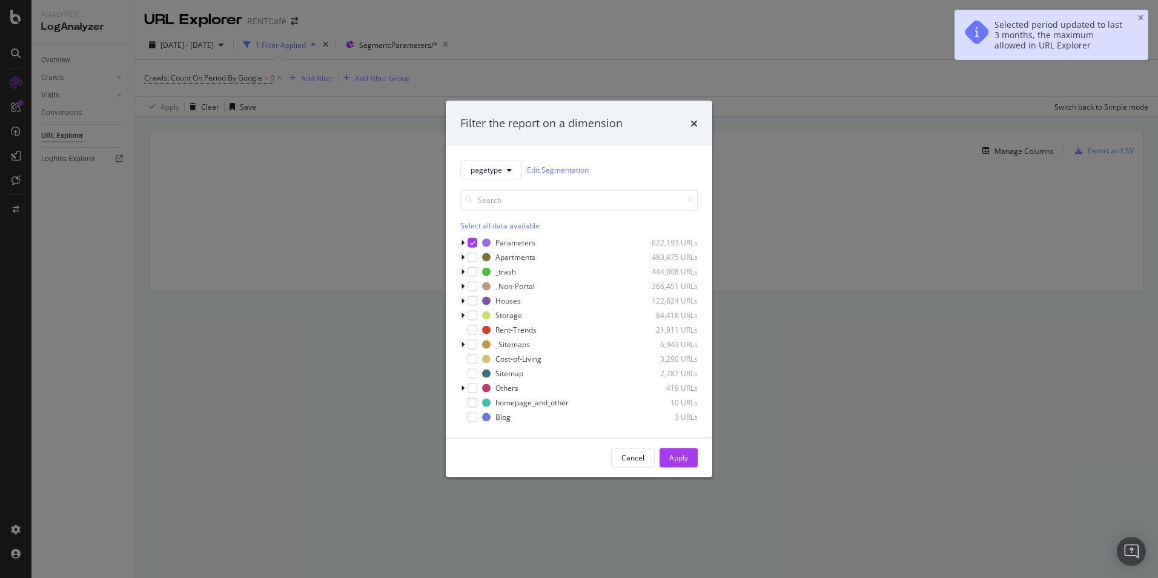
click at [465, 240] on div "modal" at bounding box center [463, 242] width 7 height 12
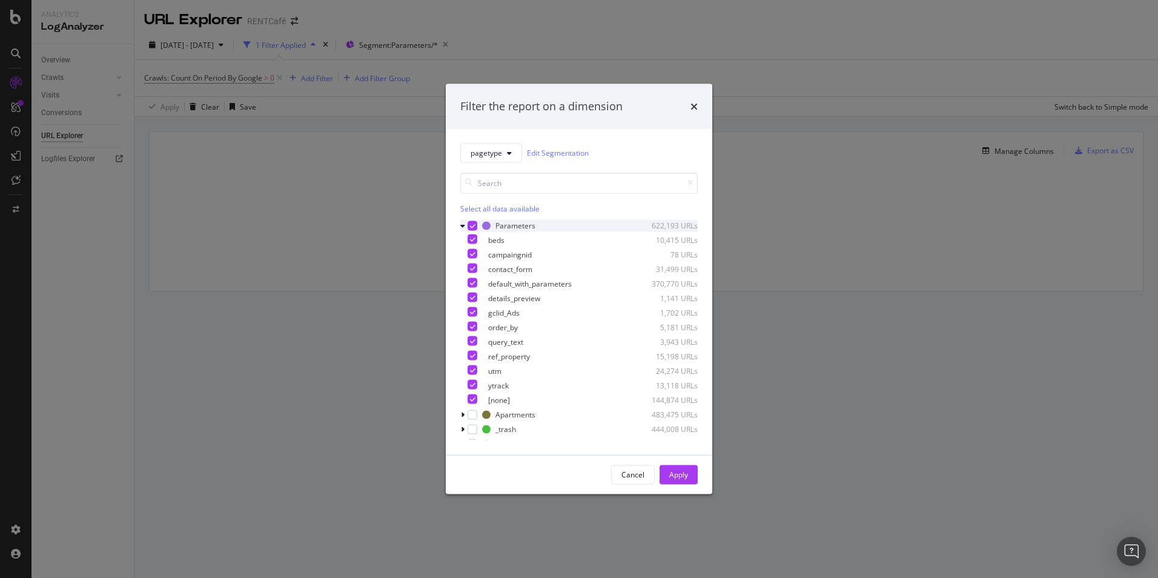
click at [474, 221] on div "modal" at bounding box center [473, 225] width 10 height 10
click at [485, 282] on div "default_with_parameters 370,770 URLs" at bounding box center [578, 283] width 237 height 12
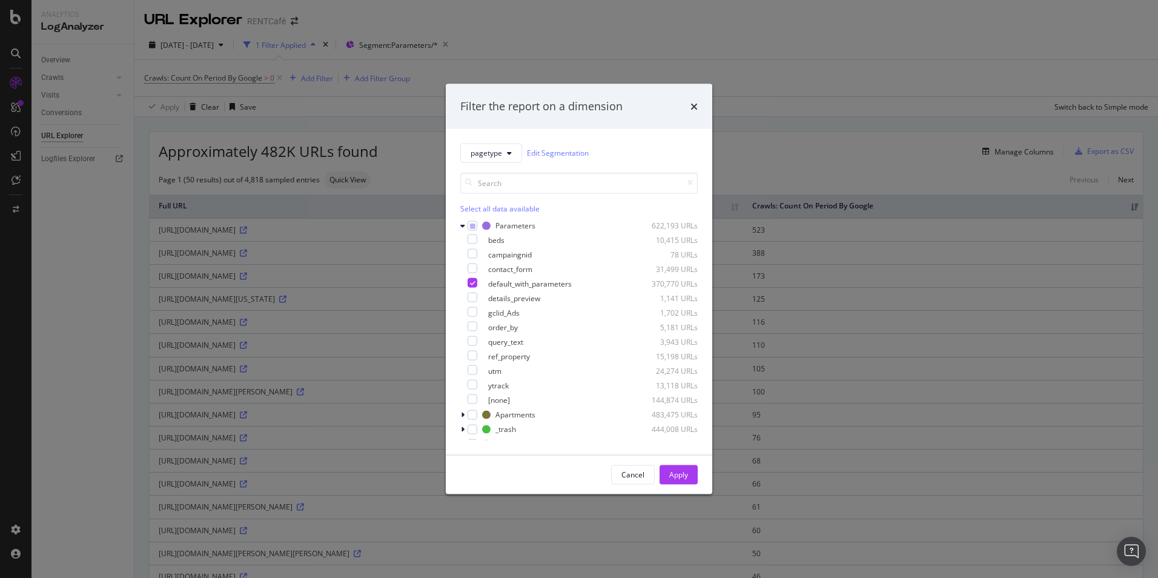
click at [675, 471] on div "Apply" at bounding box center [678, 474] width 19 height 10
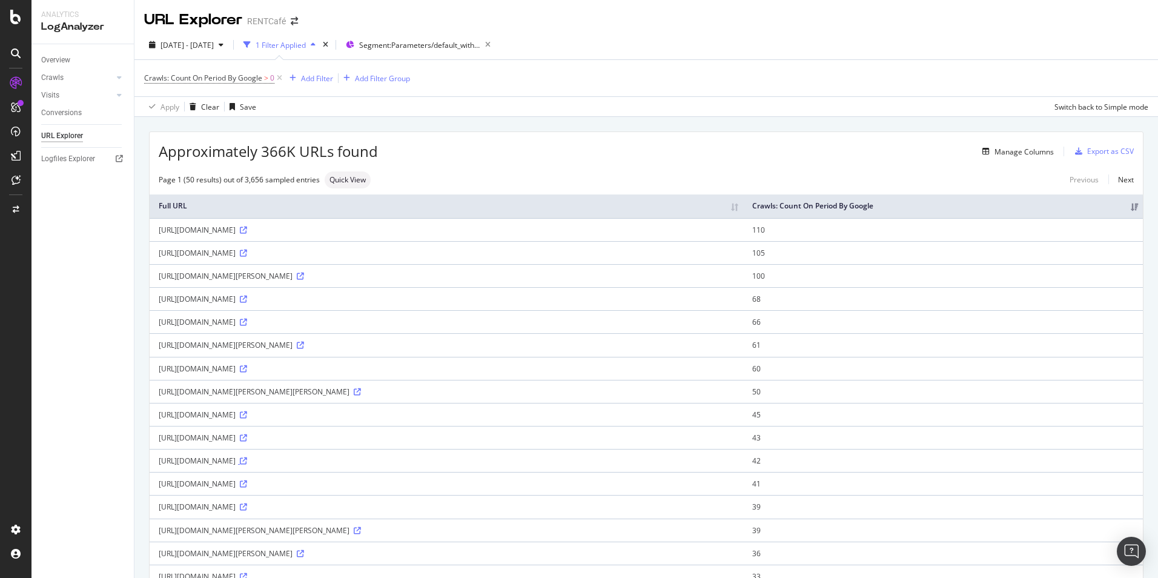
click at [247, 462] on icon at bounding box center [243, 460] width 7 height 7
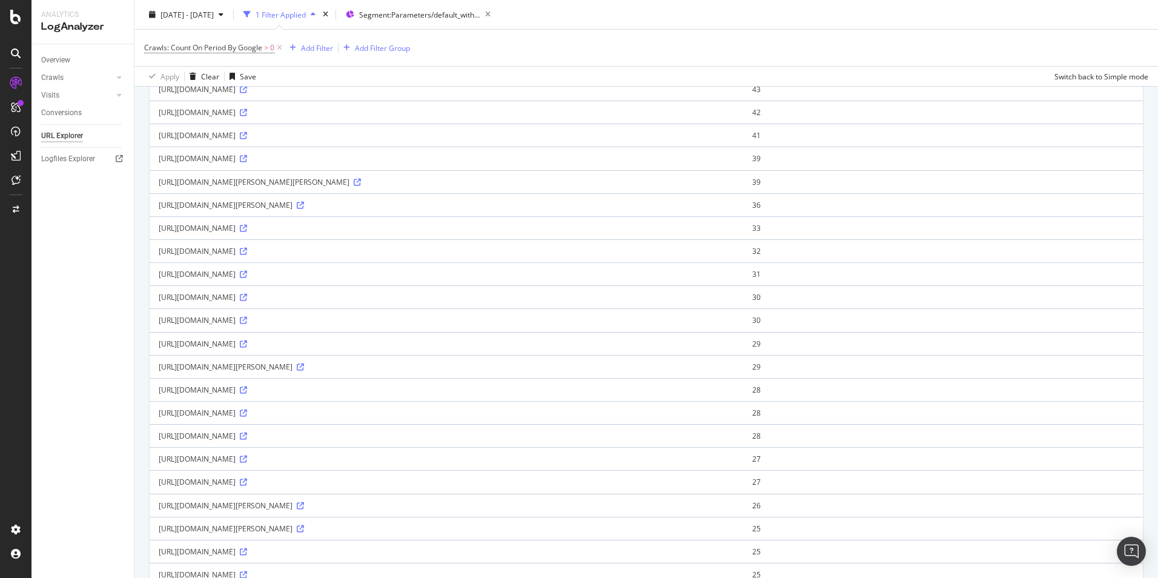
scroll to position [363, 0]
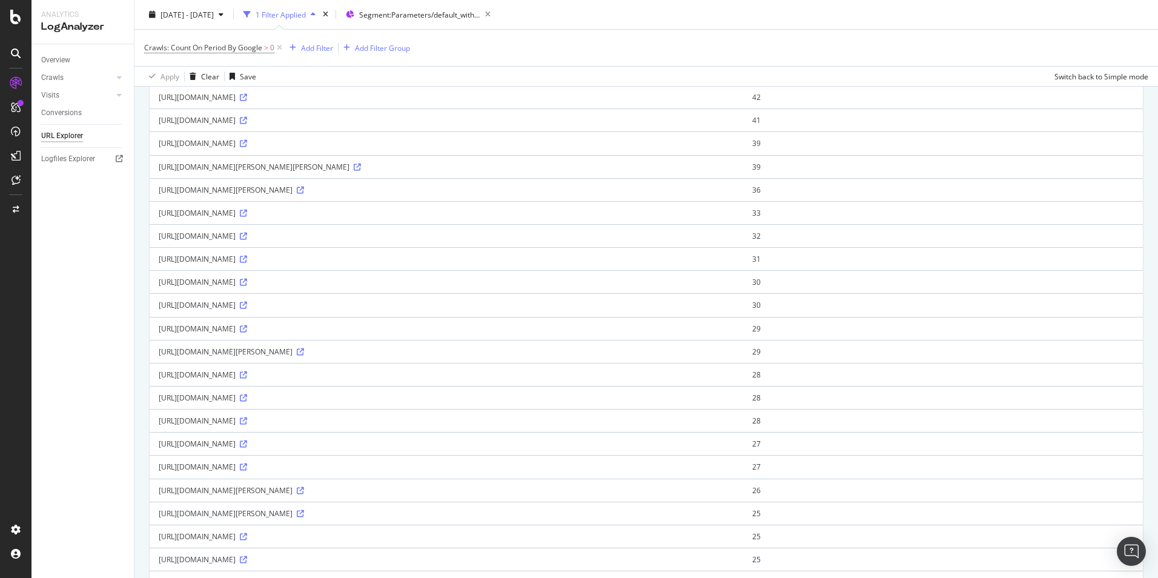
drag, startPoint x: 537, startPoint y: 396, endPoint x: 153, endPoint y: 392, distance: 384.0
click at [153, 392] on td "[URL][DOMAIN_NAME]" at bounding box center [447, 397] width 594 height 23
copy div "[URL][DOMAIN_NAME]"
drag, startPoint x: 531, startPoint y: 443, endPoint x: 157, endPoint y: 450, distance: 373.8
click at [157, 450] on td "[URL][DOMAIN_NAME]" at bounding box center [447, 443] width 594 height 23
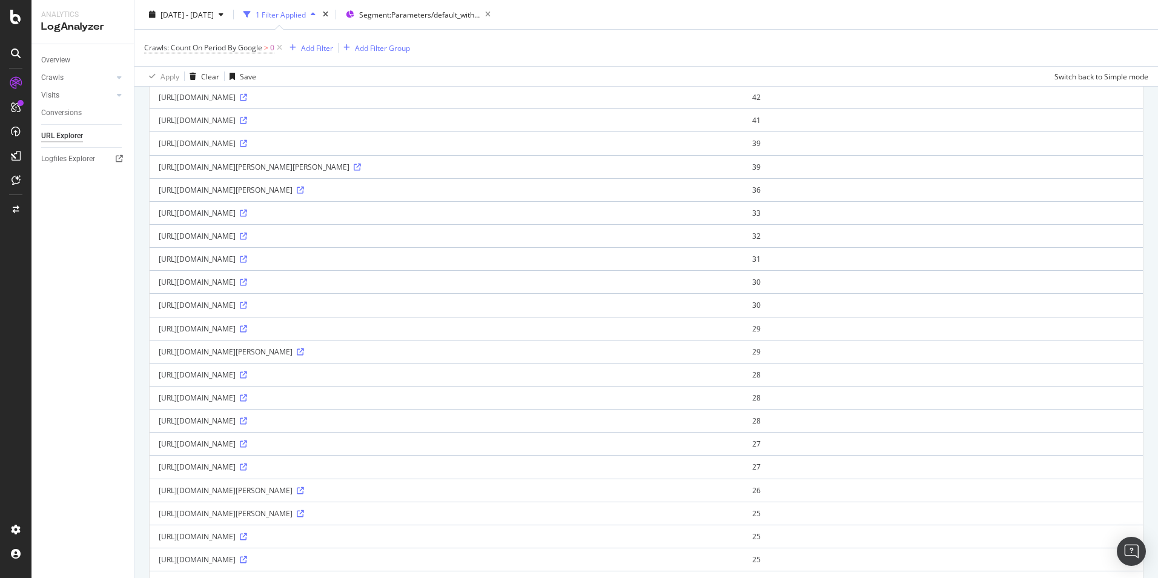
copy div "[URL][DOMAIN_NAME]"
